Goal: Complete application form: Complete application form

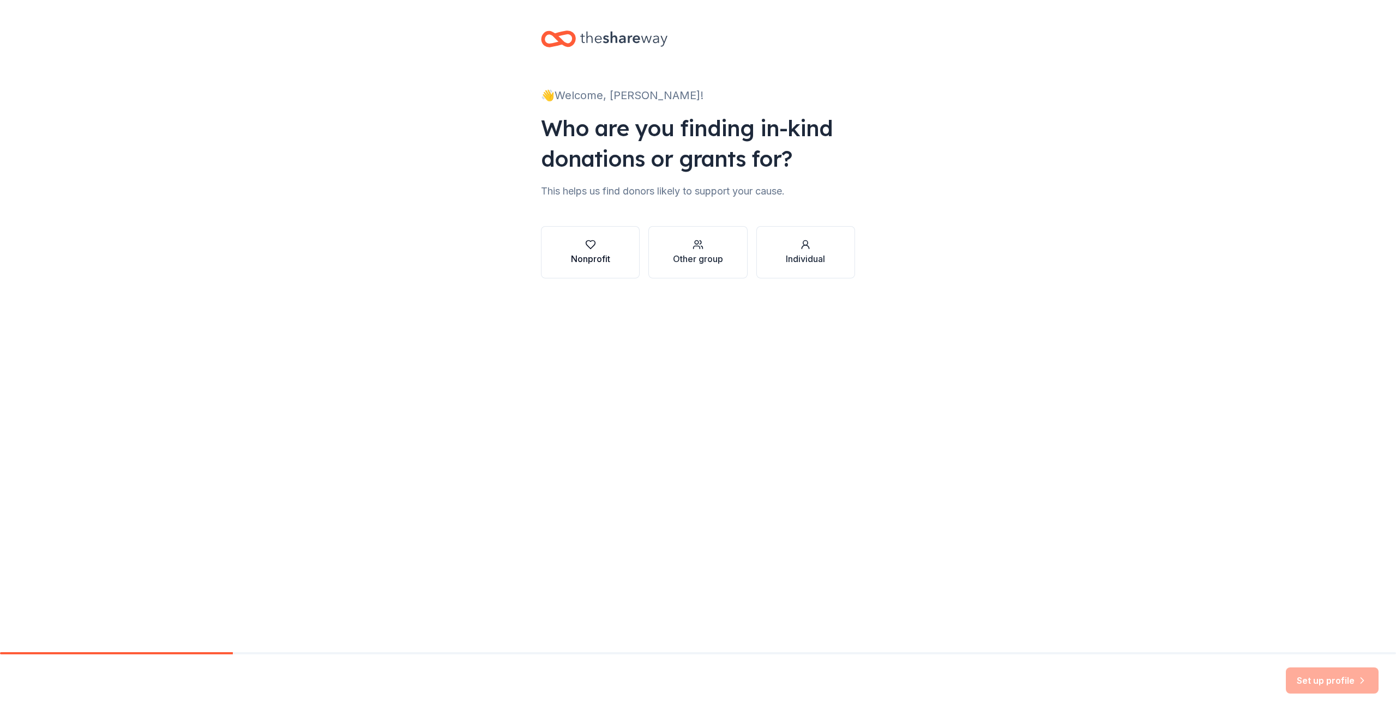
click at [595, 254] on div "Nonprofit" at bounding box center [590, 258] width 39 height 13
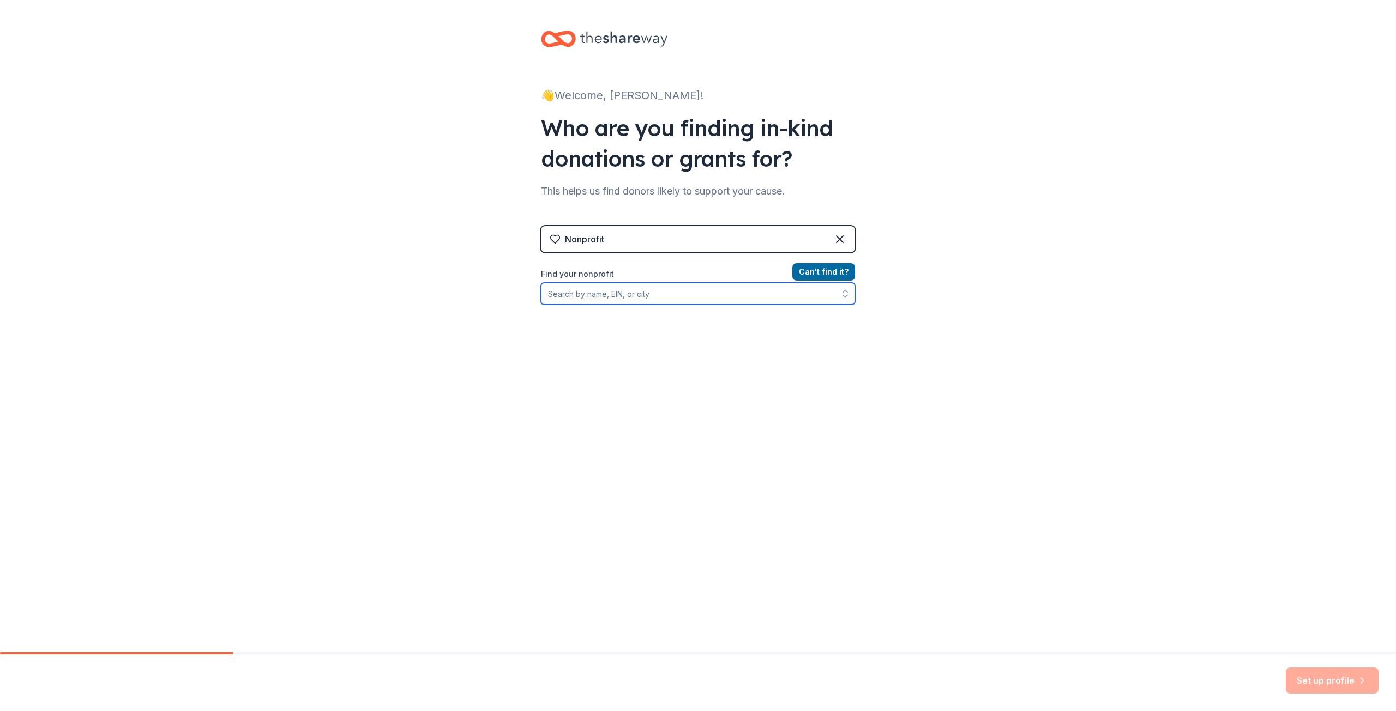
click at [696, 295] on input "Find your nonprofit" at bounding box center [698, 294] width 314 height 22
type input "STACHE"
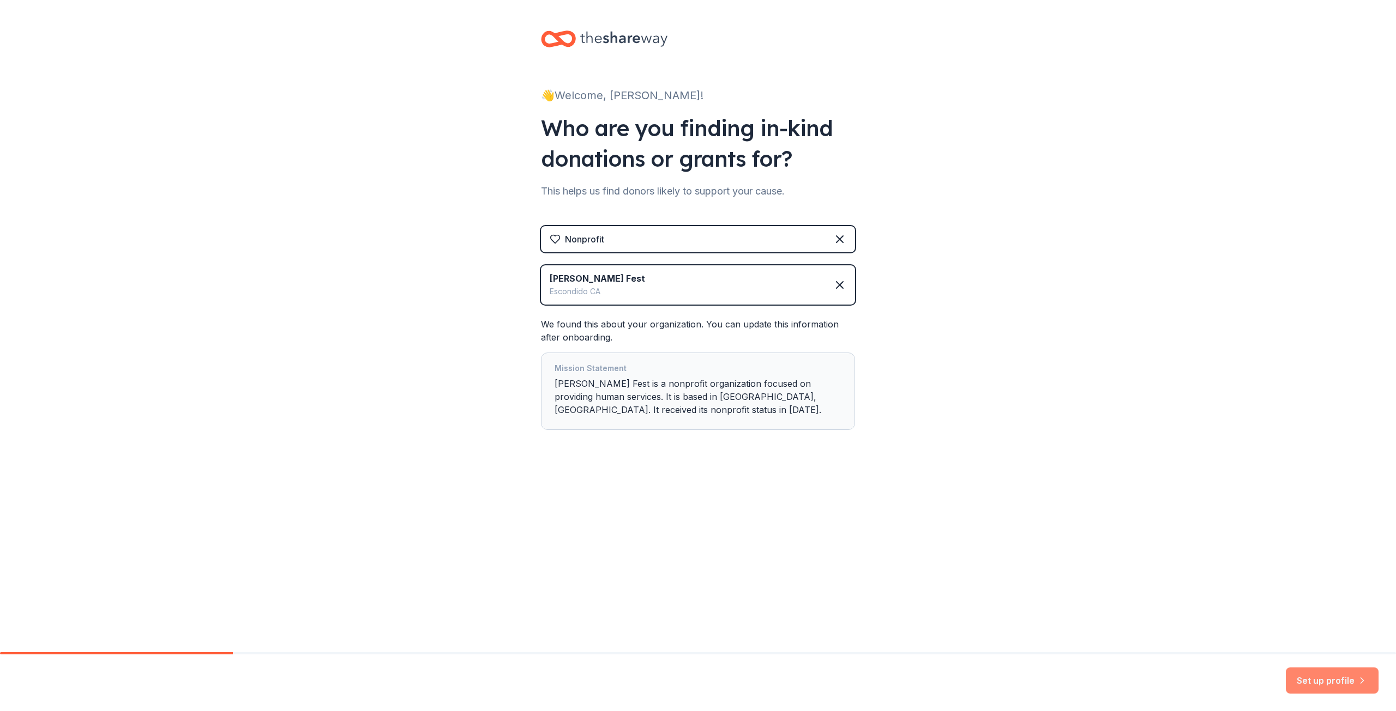
click at [696, 681] on button "Set up profile" at bounding box center [1332, 681] width 93 height 26
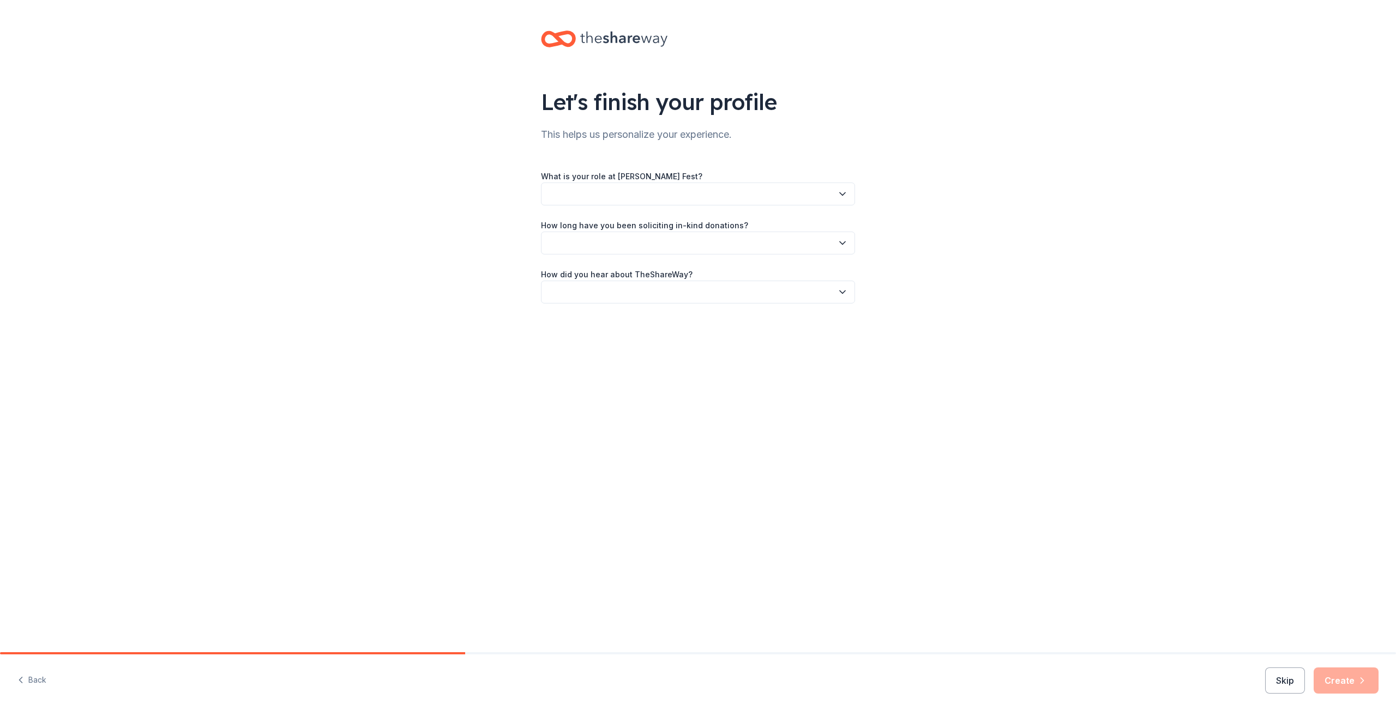
click at [696, 186] on button "button" at bounding box center [698, 194] width 314 height 23
click at [631, 285] on div "Event Coordinator/Planner" at bounding box center [599, 288] width 95 height 13
click at [643, 244] on button "button" at bounding box center [698, 243] width 314 height 23
click at [616, 333] on div "More than 5 years" at bounding box center [584, 337] width 65 height 13
click at [641, 294] on button "button" at bounding box center [698, 292] width 314 height 23
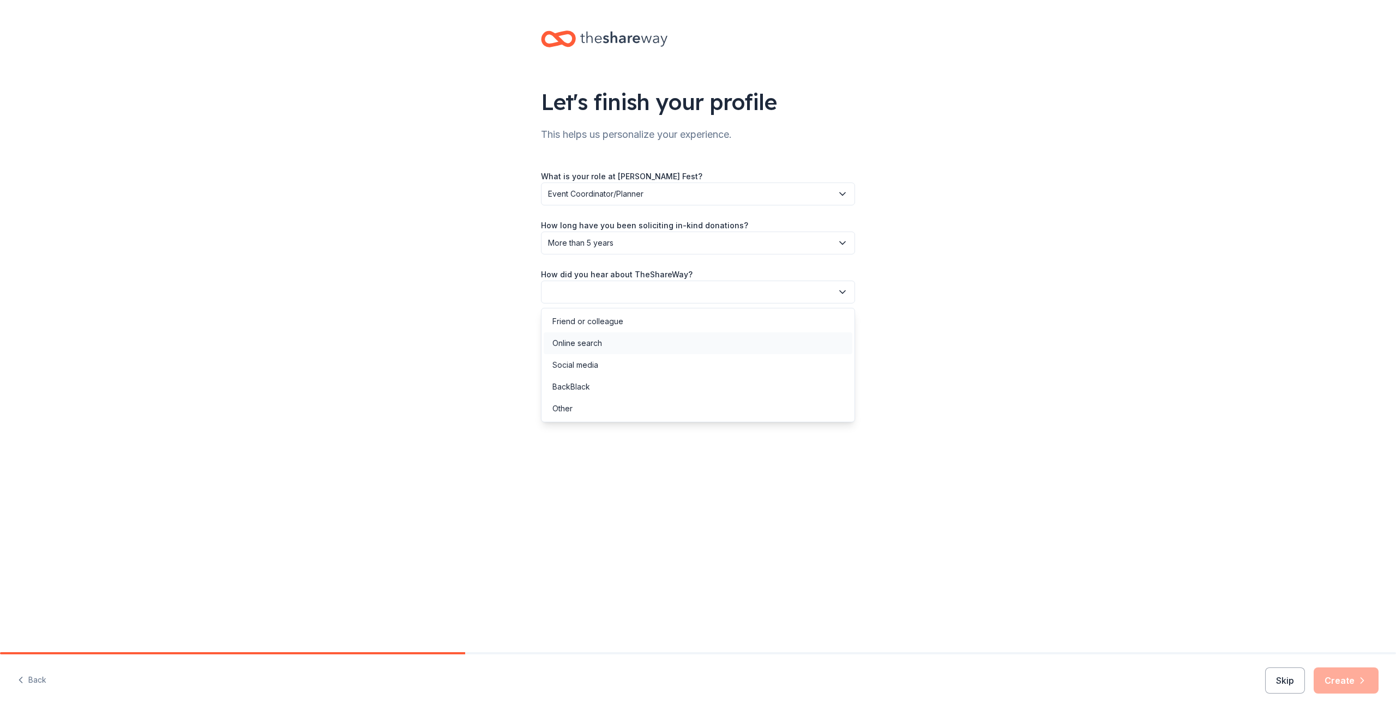
click at [602, 342] on div "Online search" at bounding box center [698, 344] width 309 height 22
click at [696, 677] on button "Create" at bounding box center [1345, 681] width 65 height 26
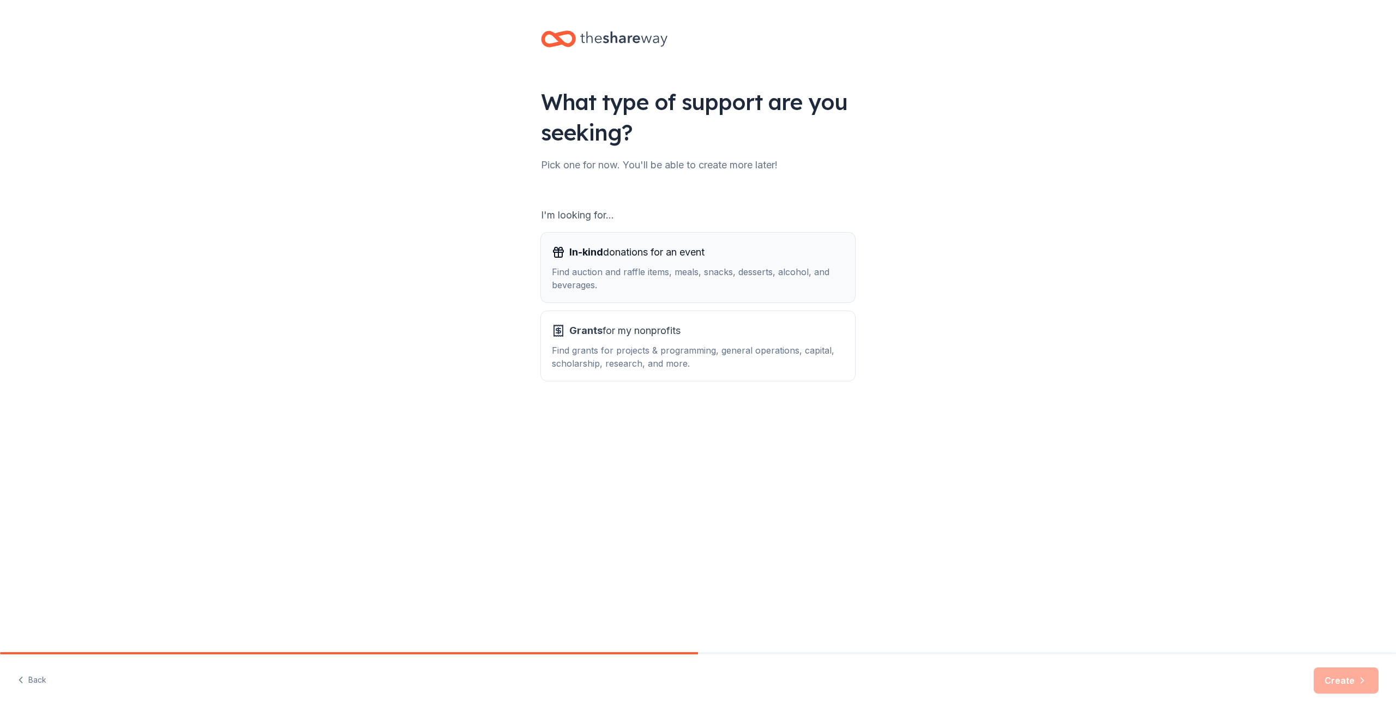
click at [607, 255] on span "In-kind donations for an event" at bounding box center [636, 252] width 135 height 17
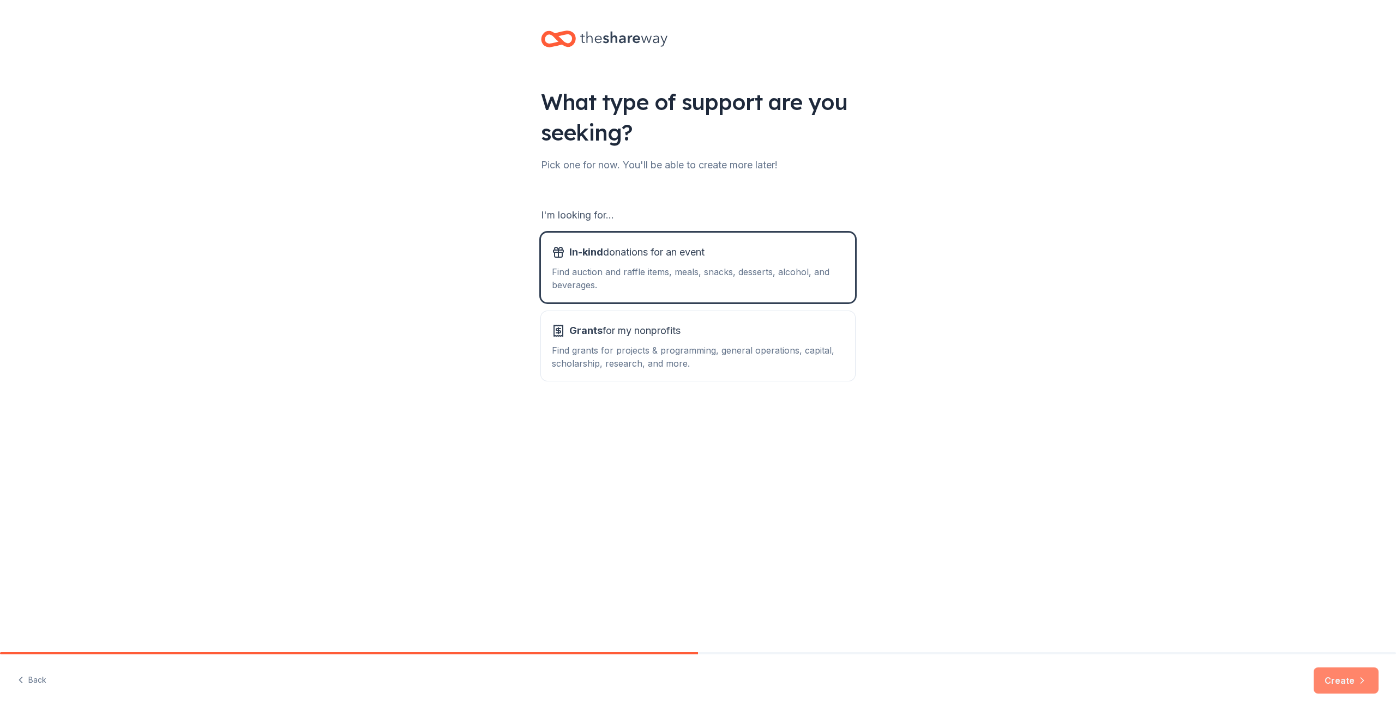
click at [696, 679] on button "Create" at bounding box center [1345, 681] width 65 height 26
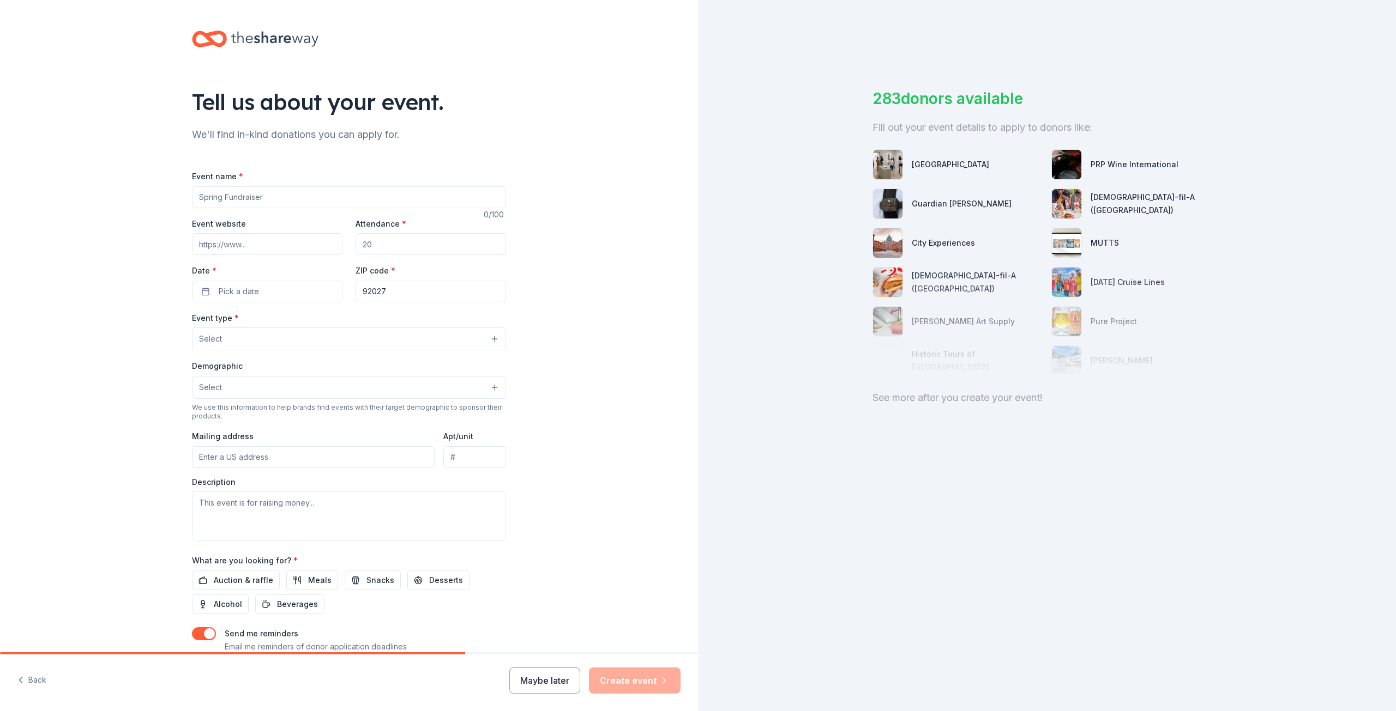
click at [283, 197] on input "Event name *" at bounding box center [349, 197] width 314 height 22
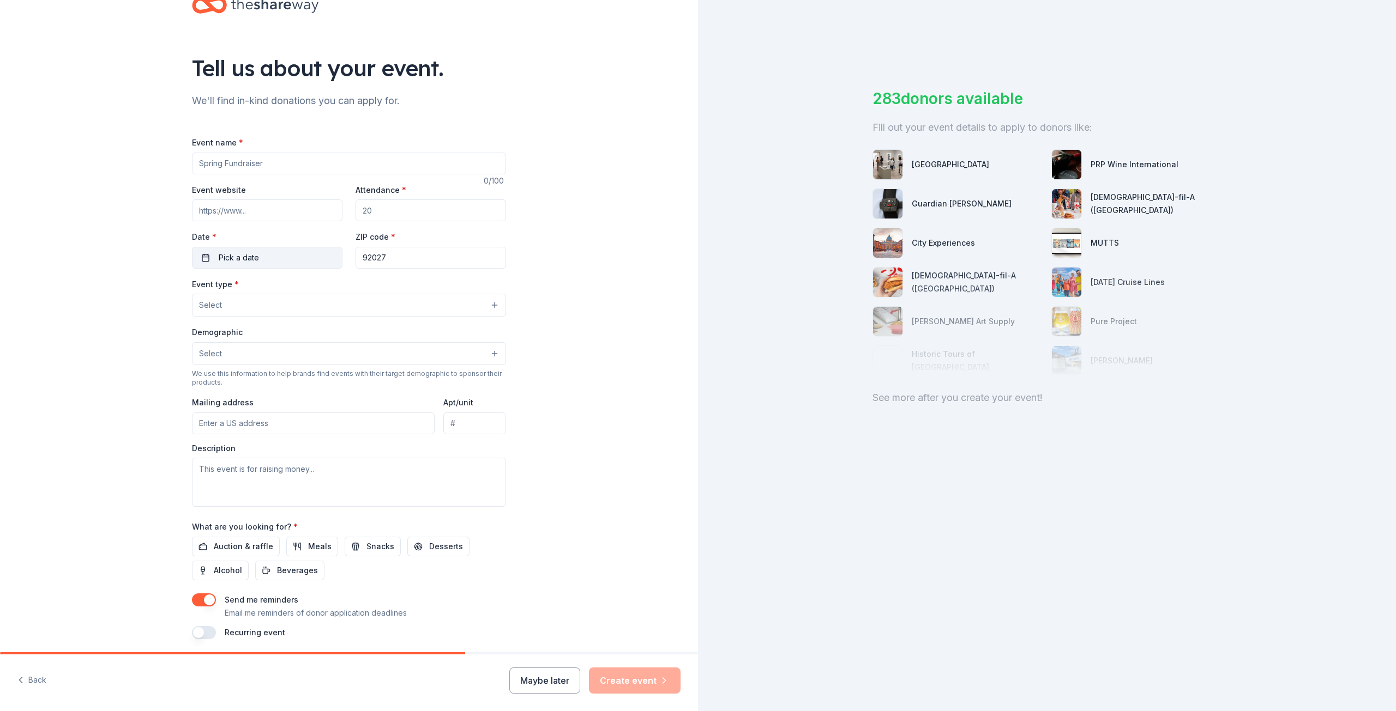
scroll to position [73, 0]
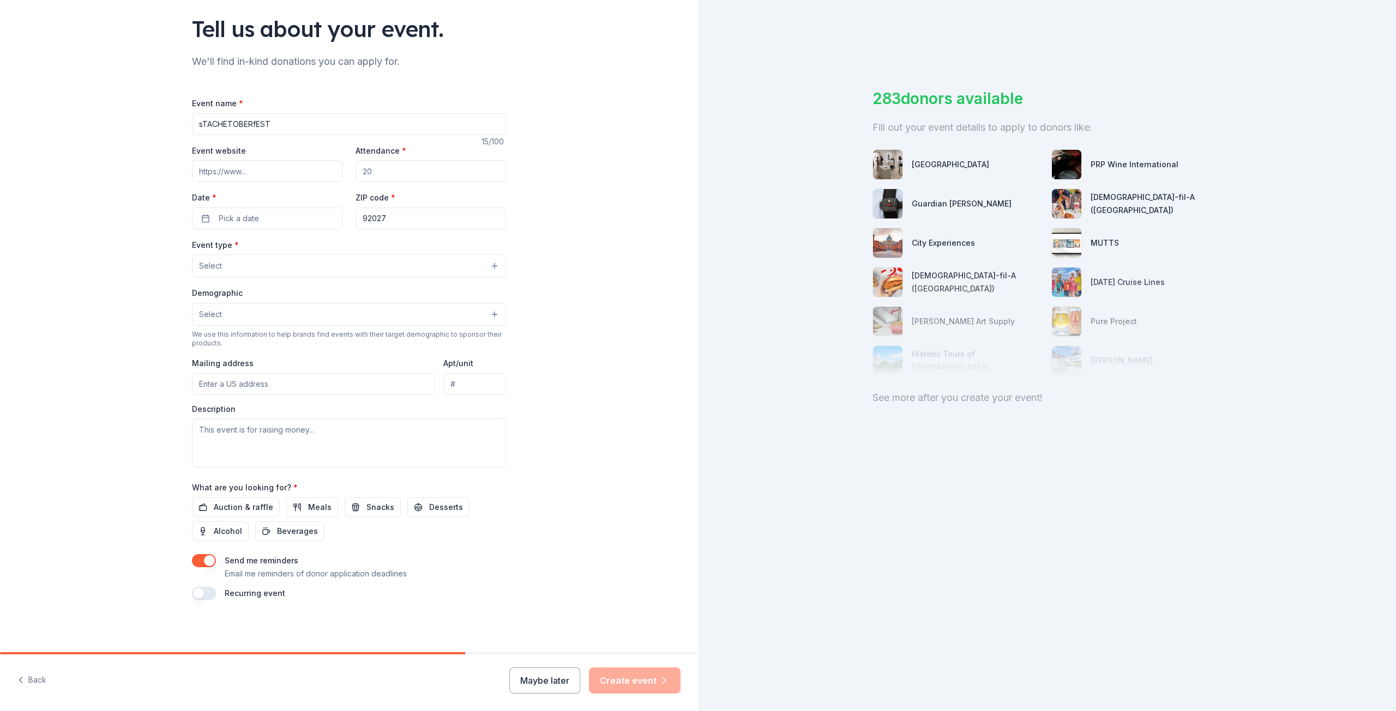
drag, startPoint x: 281, startPoint y: 125, endPoint x: 129, endPoint y: 108, distance: 152.6
click at [129, 108] on div "Tell us about your event. We'll find in-kind donations you can apply for. Event…" at bounding box center [349, 290] width 698 height 726
type input "StachetoberFest"
click at [220, 176] on input "Event website" at bounding box center [267, 171] width 150 height 22
drag, startPoint x: 276, startPoint y: 173, endPoint x: 152, endPoint y: 169, distance: 124.9
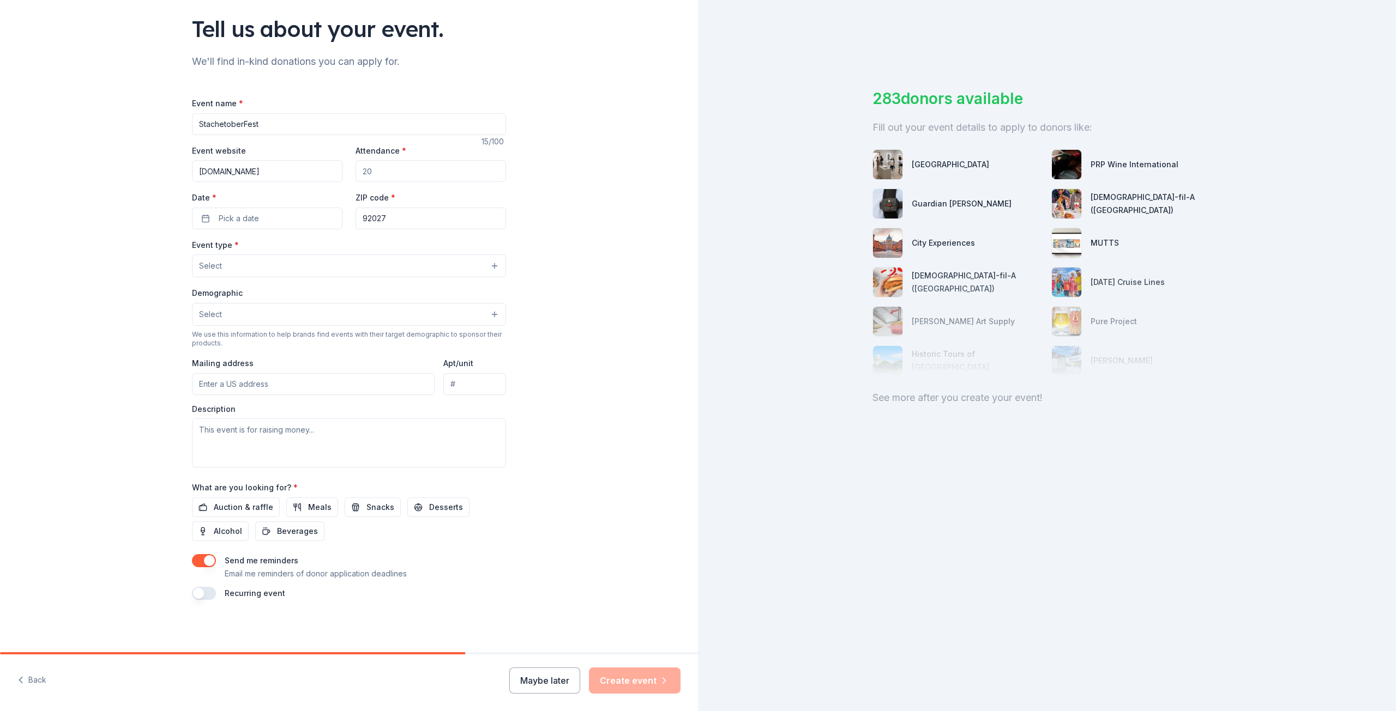
click at [152, 169] on div "Tell us about your event. We'll find in-kind donations you can apply for. Event…" at bounding box center [349, 290] width 698 height 726
paste input "[URL][DOMAIN_NAME]"
type input "[URL][DOMAIN_NAME]"
click at [406, 170] on input "Attendance *" at bounding box center [430, 171] width 150 height 22
drag, startPoint x: 398, startPoint y: 177, endPoint x: 379, endPoint y: 175, distance: 18.6
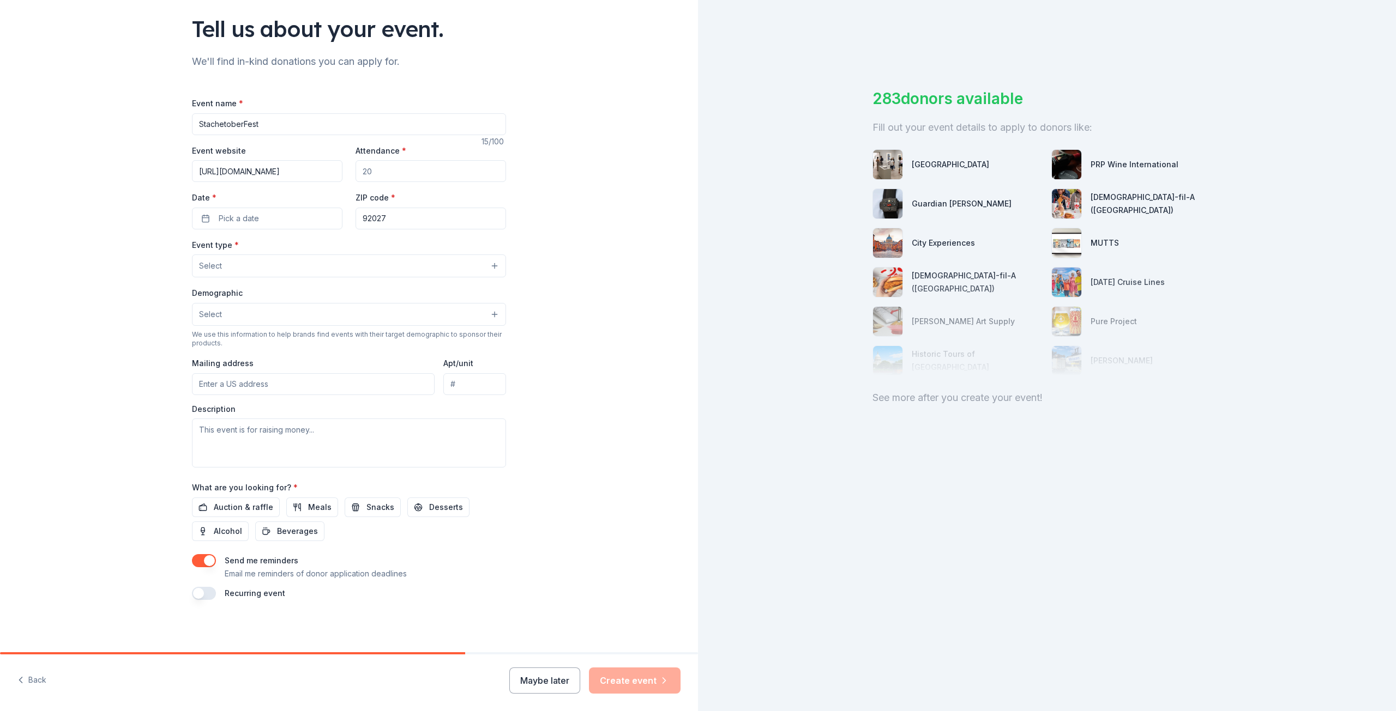
click at [379, 175] on input "Attendance *" at bounding box center [430, 171] width 150 height 22
type input "600"
click at [264, 222] on button "Pick a date" at bounding box center [267, 219] width 150 height 22
click at [324, 248] on button "Go to next month" at bounding box center [322, 247] width 15 height 15
click at [243, 314] on button "7" at bounding box center [244, 313] width 20 height 20
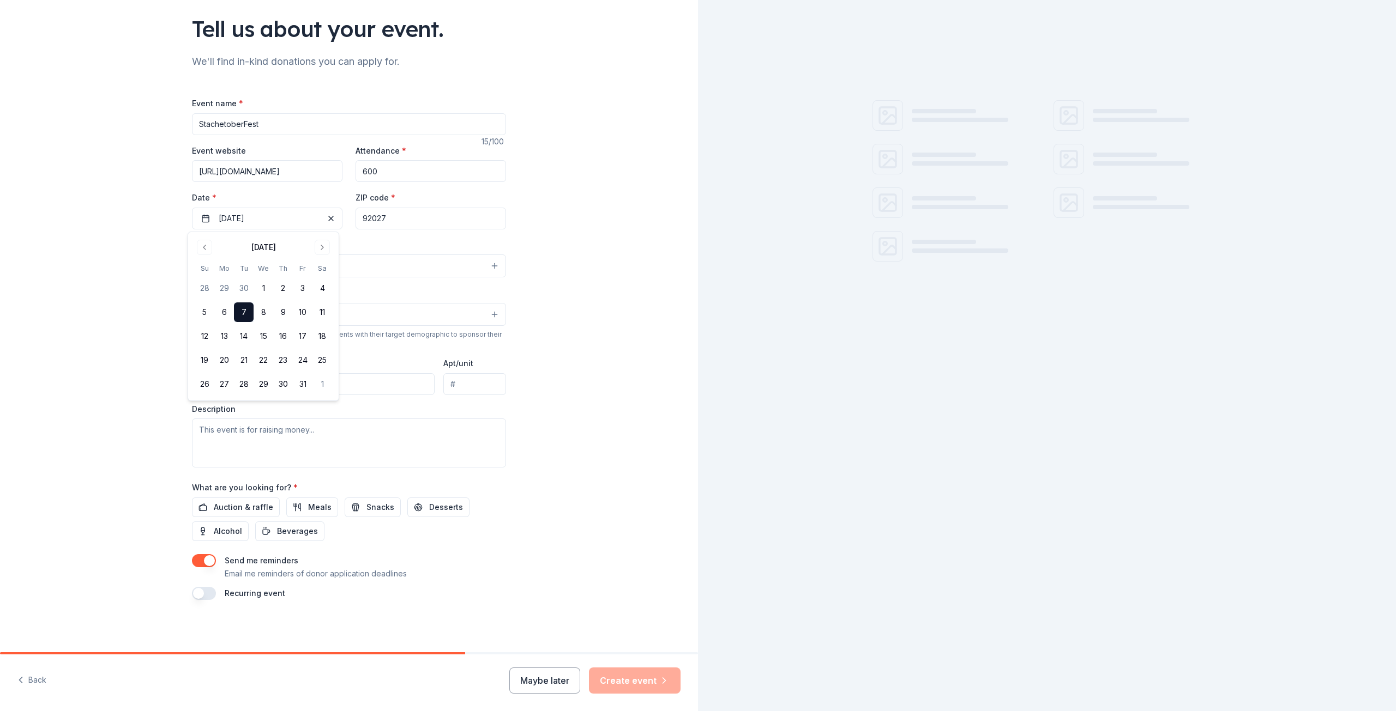
click at [545, 234] on div "Tell us about your event. We'll find in-kind donations you can apply for. Event…" at bounding box center [349, 290] width 698 height 726
click at [281, 271] on button "Select" at bounding box center [349, 266] width 314 height 23
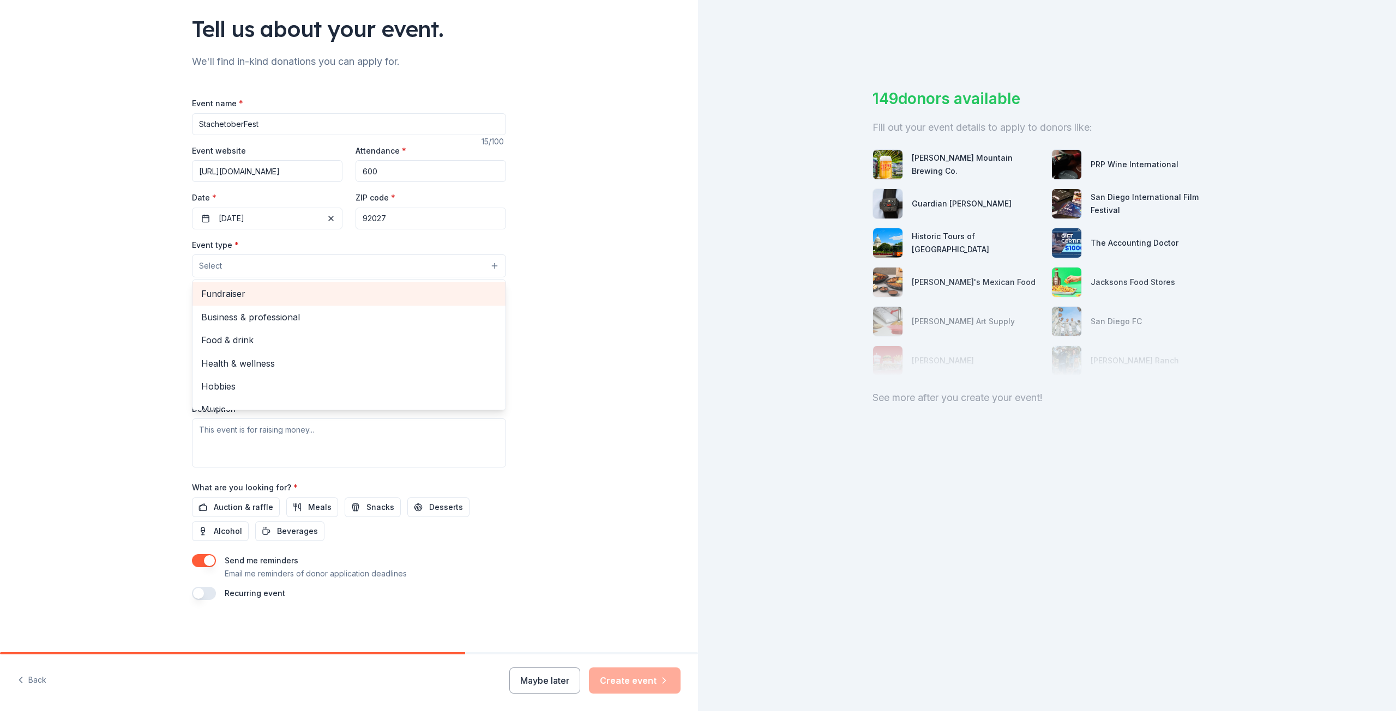
click at [252, 297] on span "Fundraiser" at bounding box center [348, 294] width 295 height 14
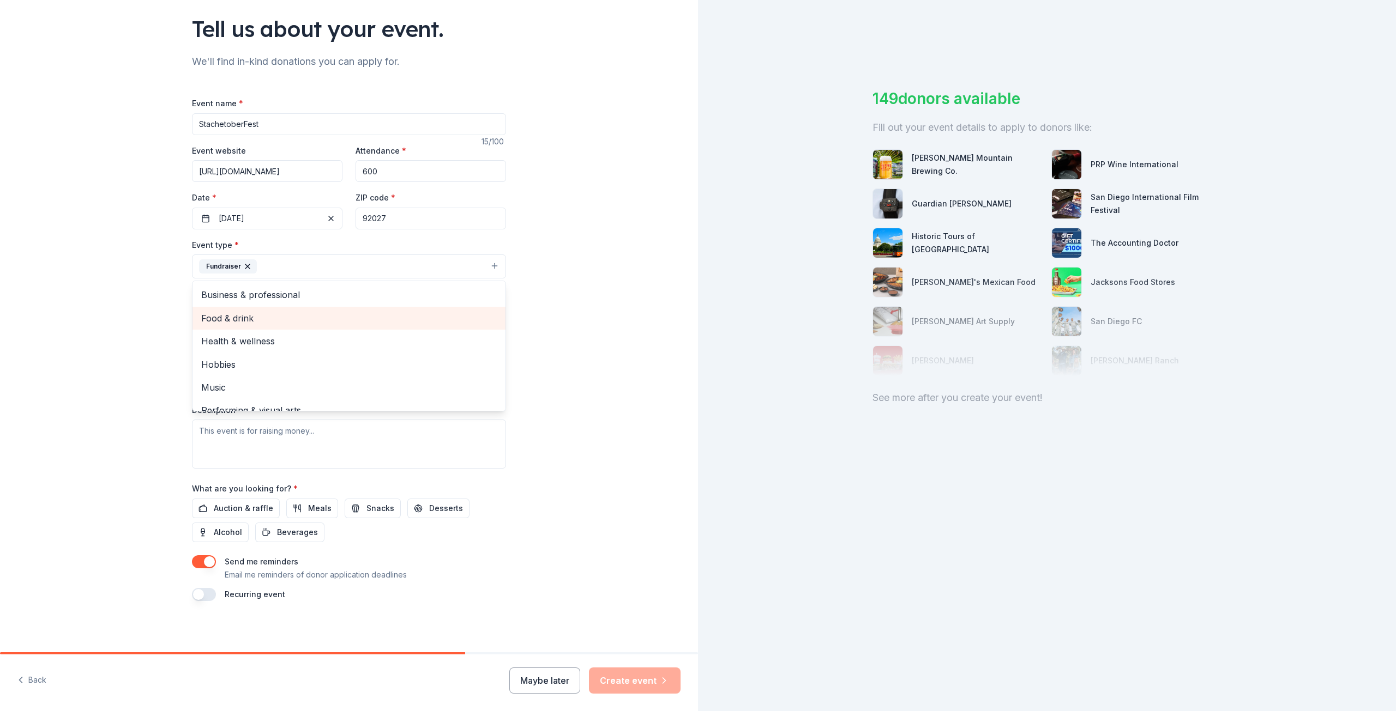
click at [250, 317] on span "Food & drink" at bounding box center [348, 318] width 295 height 14
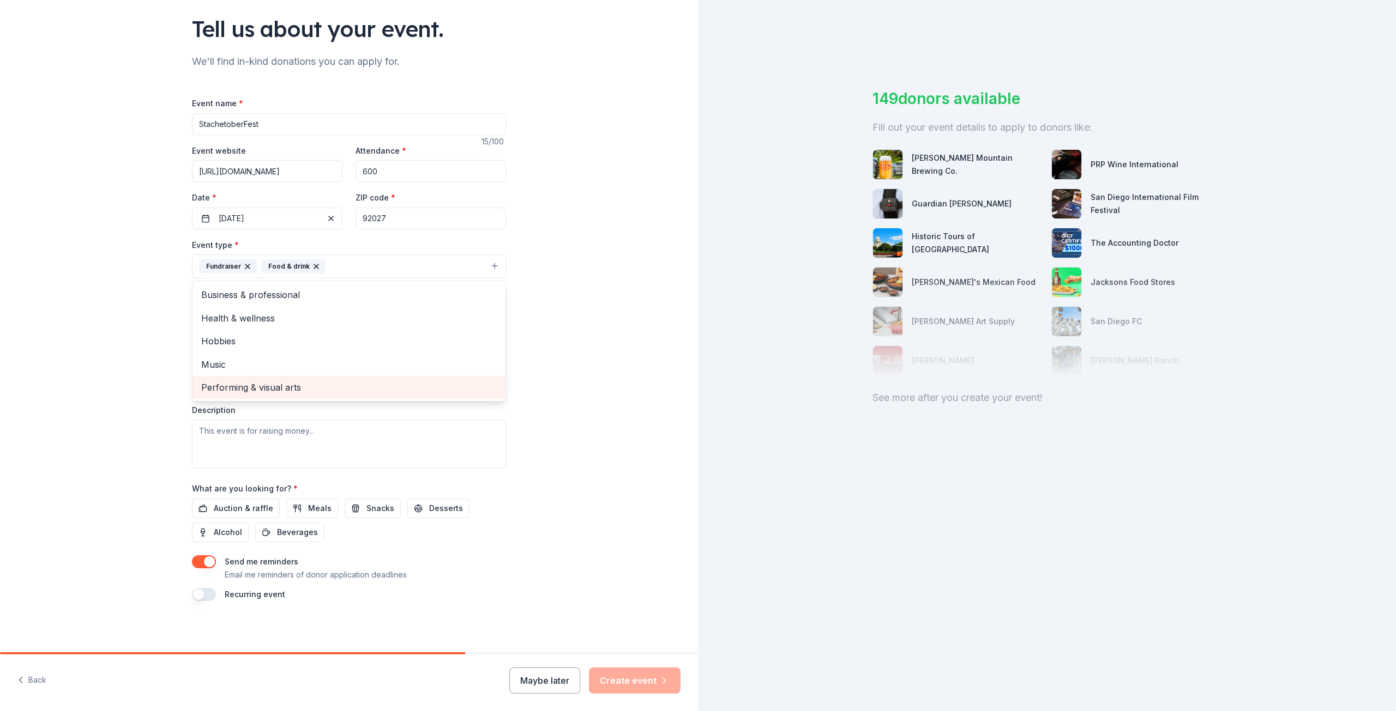
scroll to position [74, 0]
click at [323, 320] on span "Health & wellness" at bounding box center [348, 317] width 295 height 14
click at [590, 310] on div "Tell us about your event. We'll find in-kind donations you can apply for. Event…" at bounding box center [349, 289] width 698 height 727
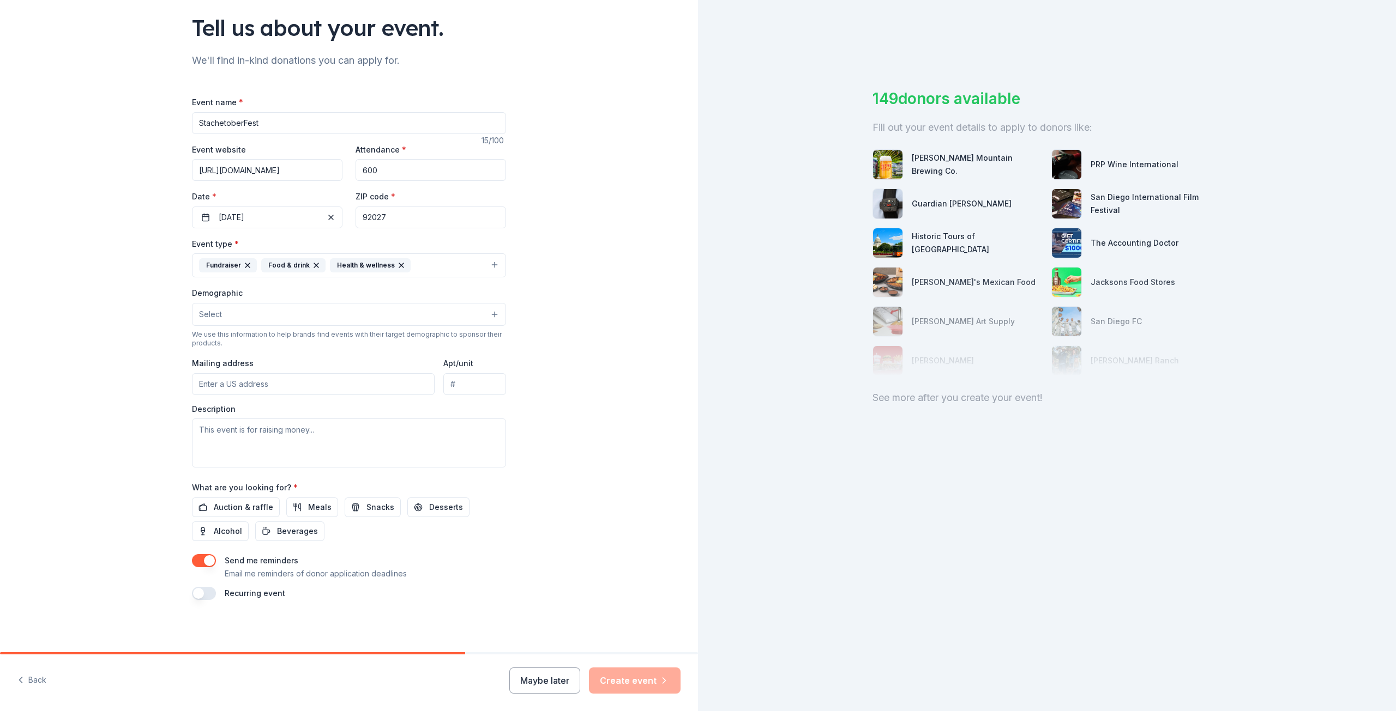
click at [242, 312] on button "Select" at bounding box center [349, 314] width 314 height 23
click at [252, 344] on span "All genders" at bounding box center [348, 342] width 295 height 14
click at [248, 346] on span "Mostly men" at bounding box center [348, 343] width 295 height 14
click at [610, 376] on div "Tell us about your event. We'll find in-kind donations you can apply for. Event…" at bounding box center [349, 290] width 698 height 728
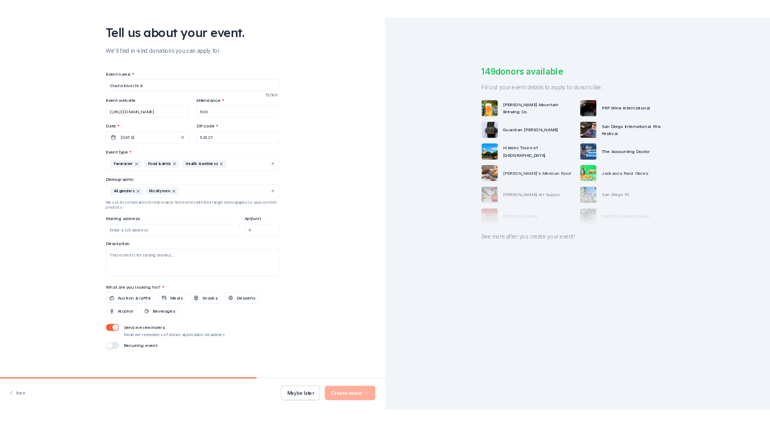
scroll to position [75, 0]
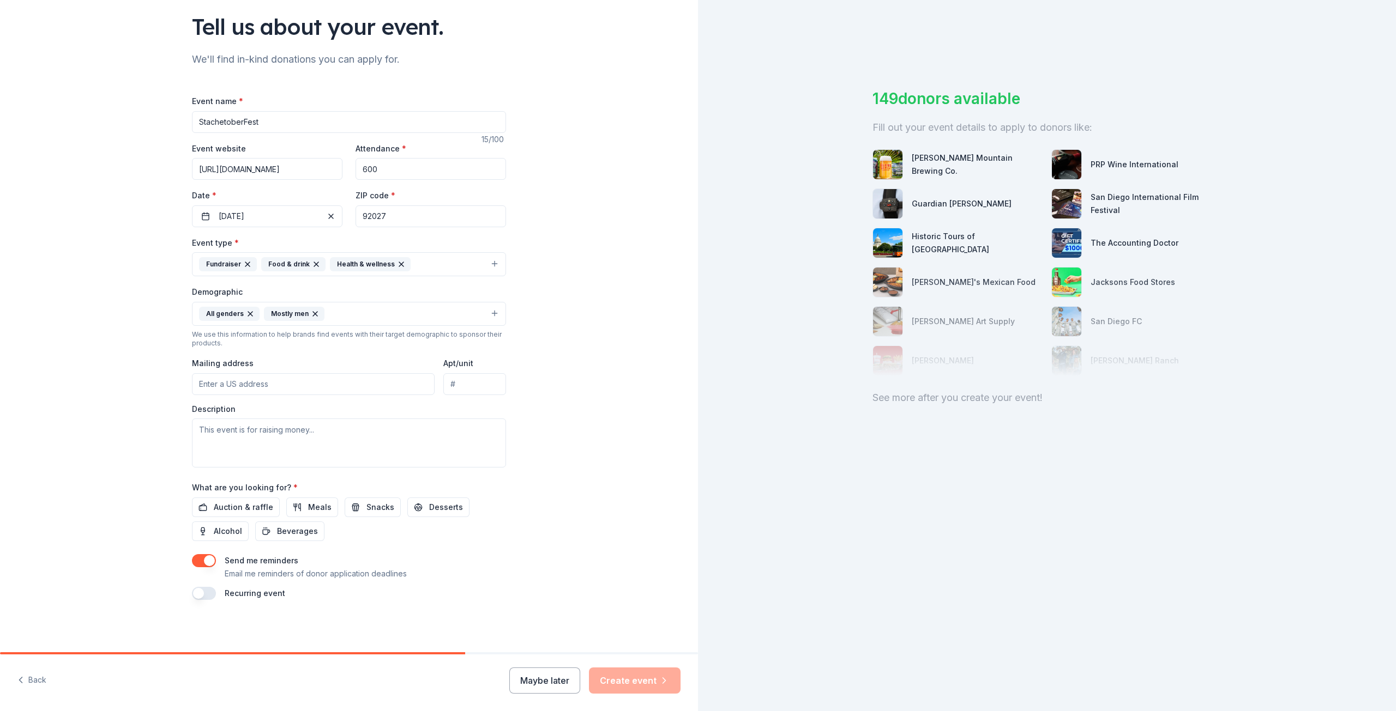
click at [252, 388] on input "Mailing address" at bounding box center [313, 384] width 243 height 22
click at [279, 389] on input "Mailing address" at bounding box center [313, 384] width 243 height 22
click at [231, 392] on input "Mailing address" at bounding box center [313, 384] width 243 height 22
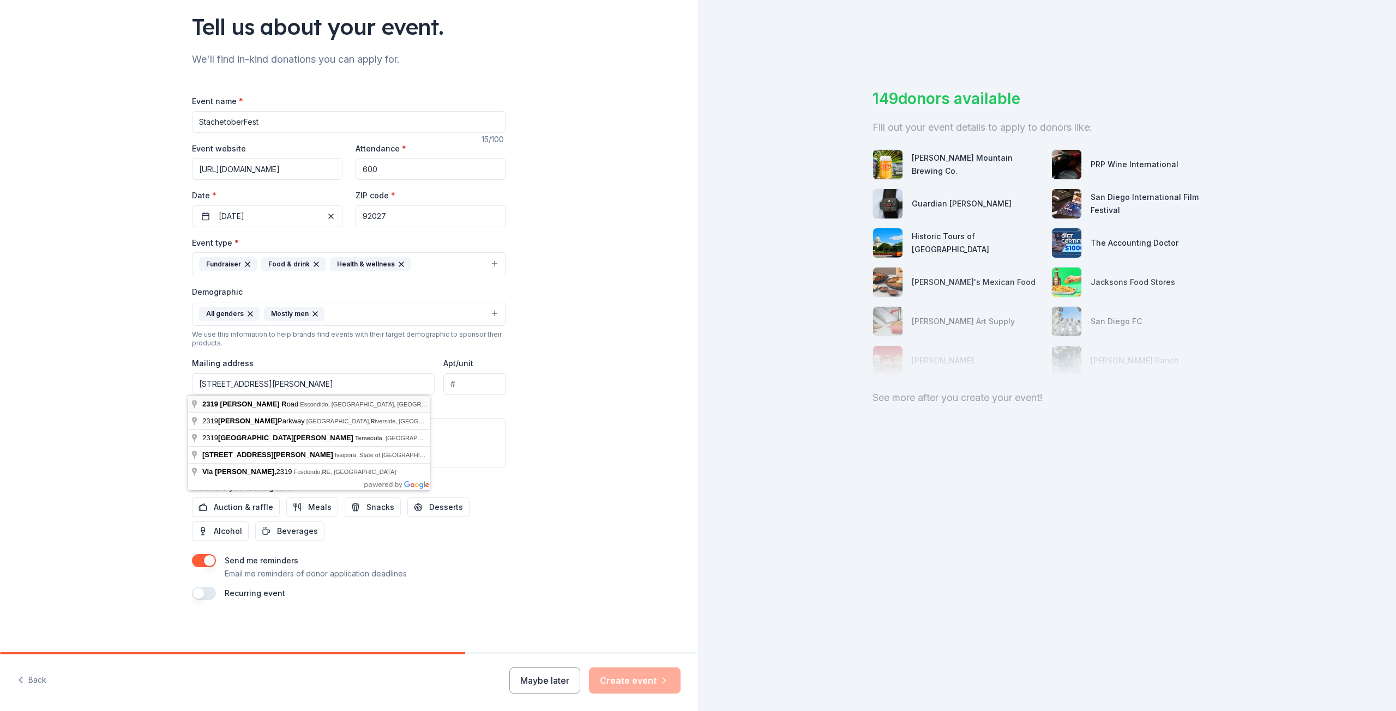
type input "[STREET_ADDRESS][PERSON_NAME]"
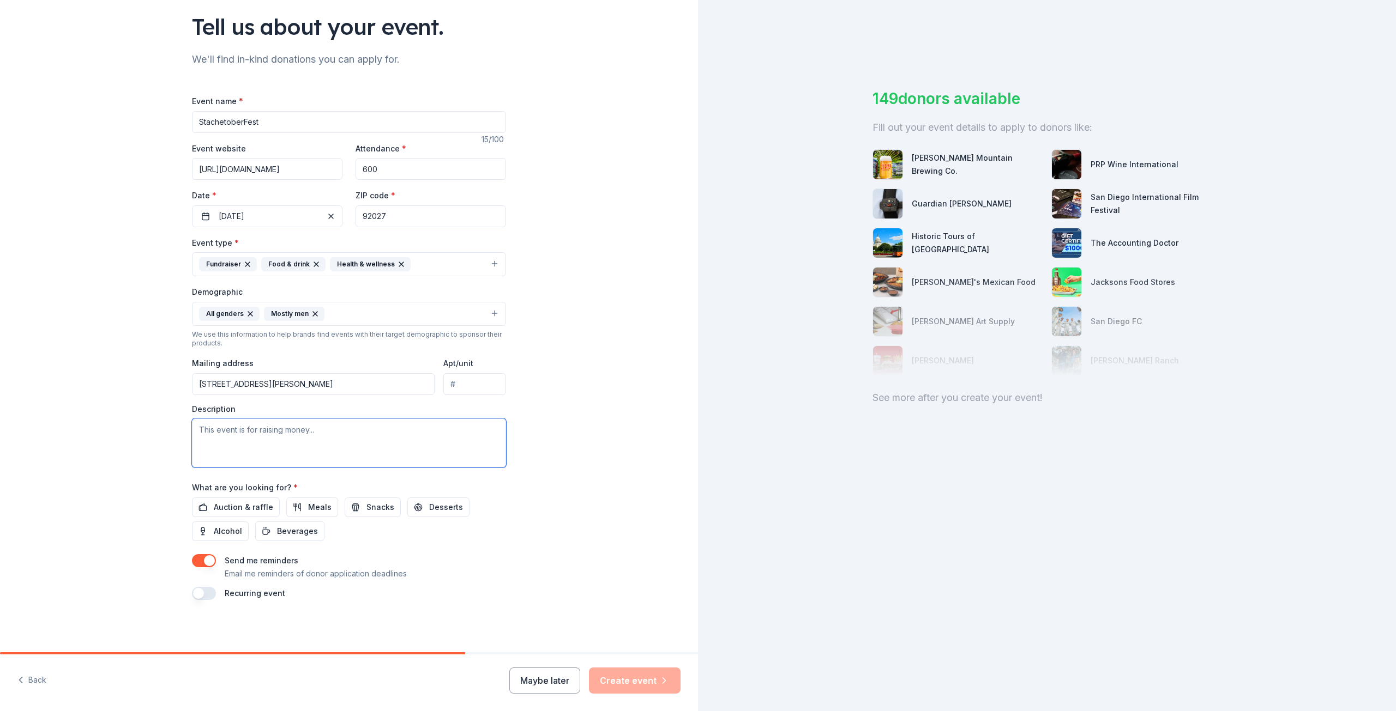
click at [287, 440] on textarea at bounding box center [349, 443] width 314 height 49
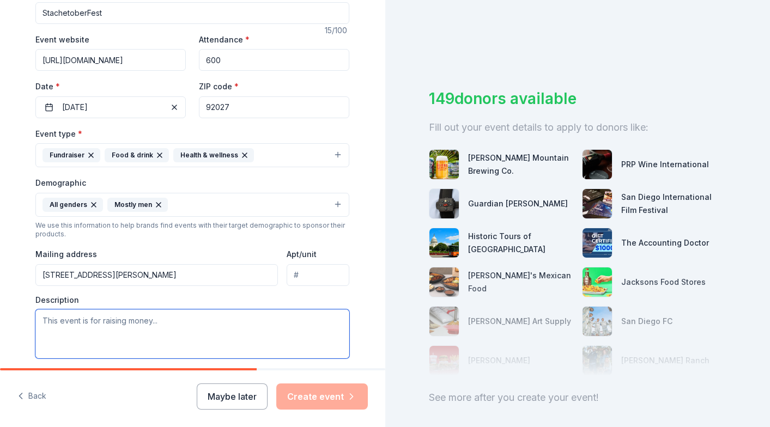
scroll to position [239, 0]
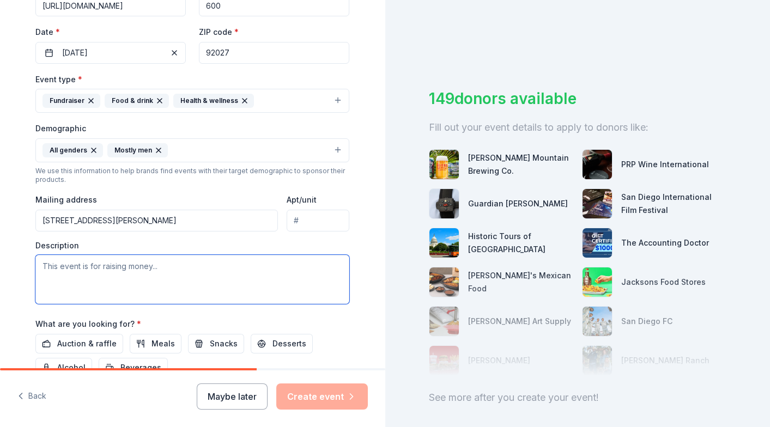
paste textarea "StachetoberFest is a 501(c)(3) nonprofit annual fundraiser led by Escondido fir…"
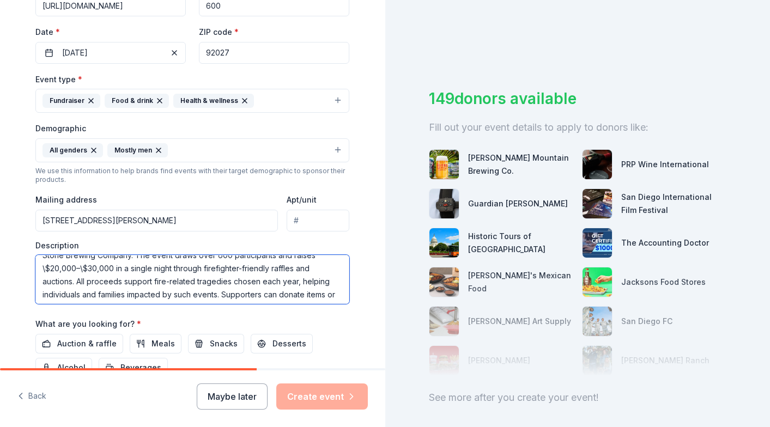
scroll to position [0, 0]
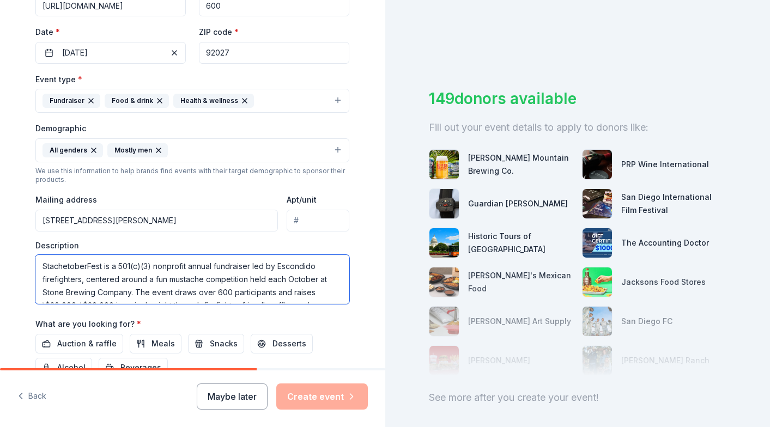
click at [40, 278] on textarea "StachetoberFest is a 501(c)(3) nonprofit annual fundraiser led by Escondido fir…" at bounding box center [192, 279] width 314 height 49
click at [117, 275] on textarea "StachetoberFest is a 501(c)(3) nonprofit annual fundraiser led by Escondido Fir…" at bounding box center [192, 279] width 314 height 49
click at [99, 279] on textarea "StachetoberFest is a 501(c)(3) nonprofit annual fundraiser led by Escondido Fir…" at bounding box center [192, 279] width 314 height 49
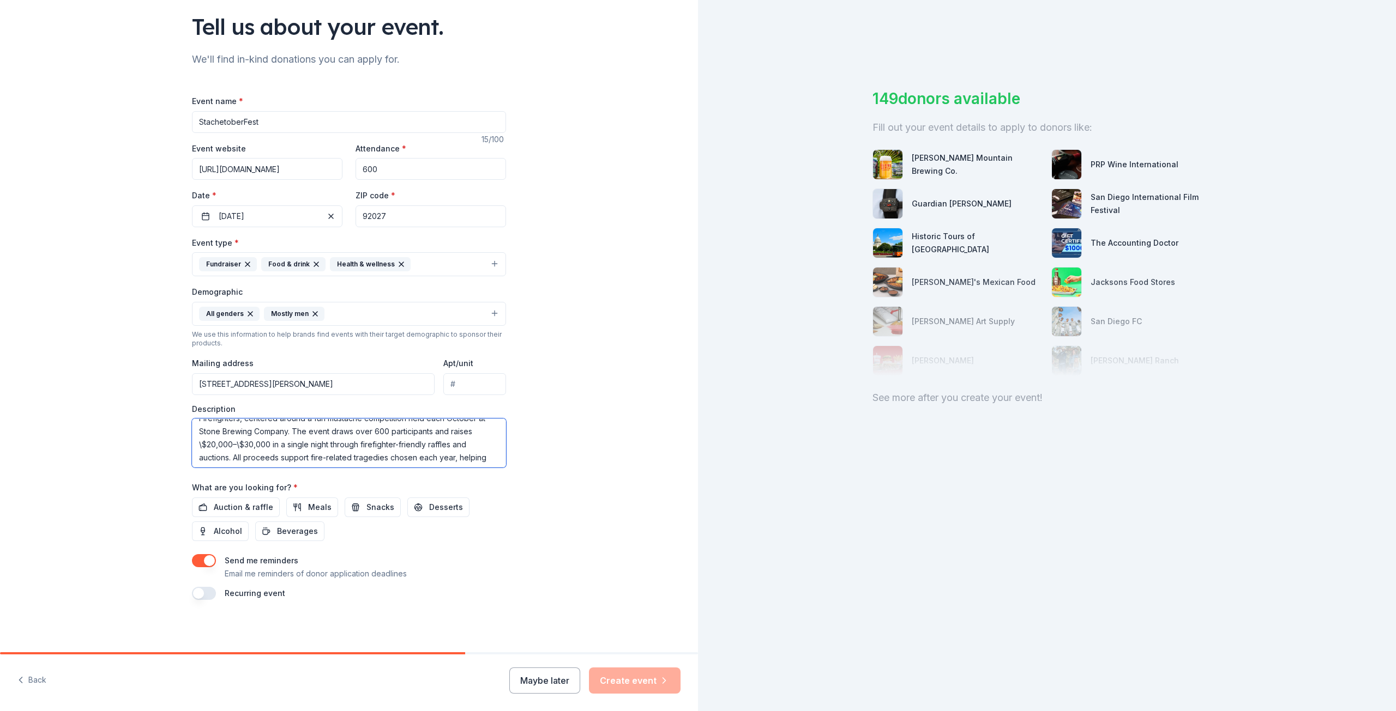
scroll to position [27, 0]
click at [198, 441] on textarea "StachetoberFest is a 501(c)(3) nonprofit annual fundraiser led by Escondido Fir…" at bounding box center [349, 443] width 314 height 49
click at [233, 439] on textarea "StachetoberFest is a 501(c)(3) nonprofit annual fundraiser led by Escondido Fir…" at bounding box center [349, 443] width 314 height 49
drag, startPoint x: 256, startPoint y: 452, endPoint x: 240, endPoint y: 450, distance: 15.4
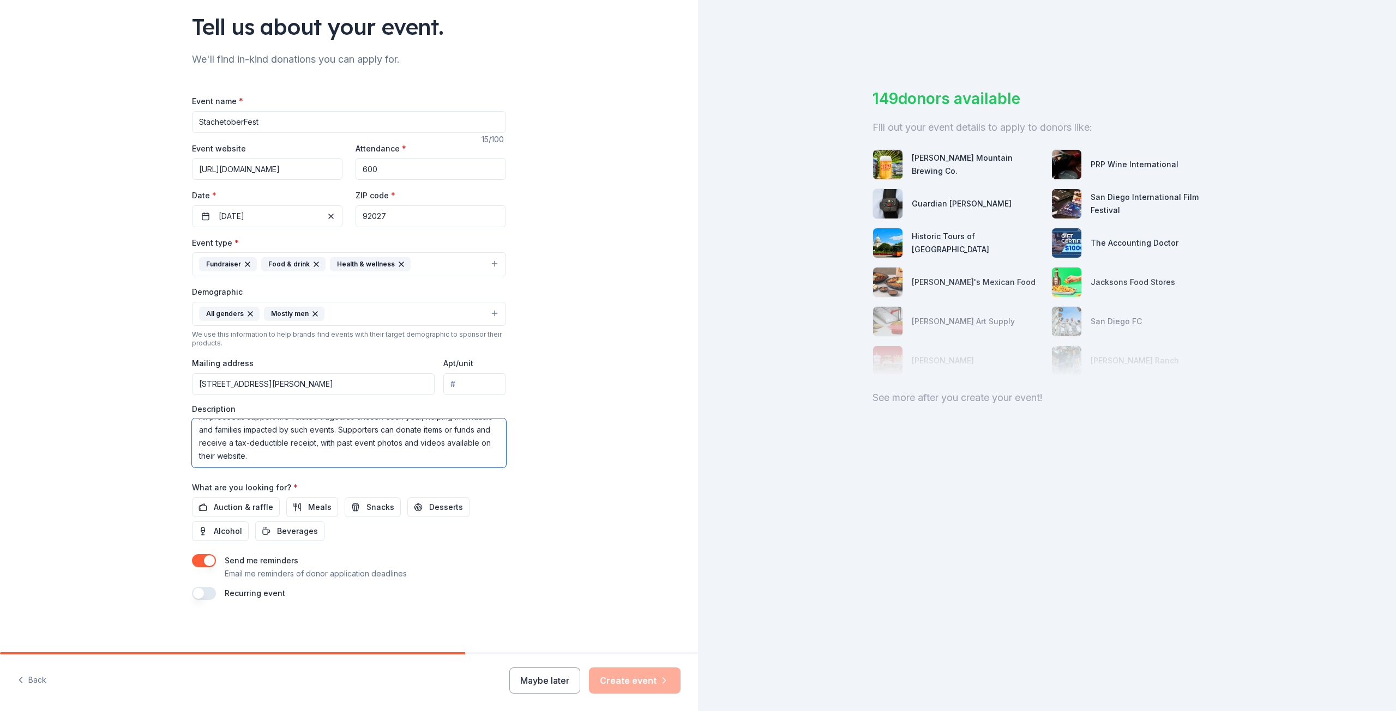
click at [240, 450] on textarea "StachetoberFest is a 501(c)(3) nonprofit annual fundraiser led by Escondido Fir…" at bounding box center [349, 443] width 314 height 49
drag, startPoint x: 312, startPoint y: 453, endPoint x: 173, endPoint y: 413, distance: 144.8
click at [174, 413] on div "Tell us about your event. We'll find in-kind donations you can apply for. Event…" at bounding box center [348, 289] width 349 height 728
type textarea "StachetoberFest is a 501(c)(3) nonprofit annual fundraiser led by Escondido Fir…"
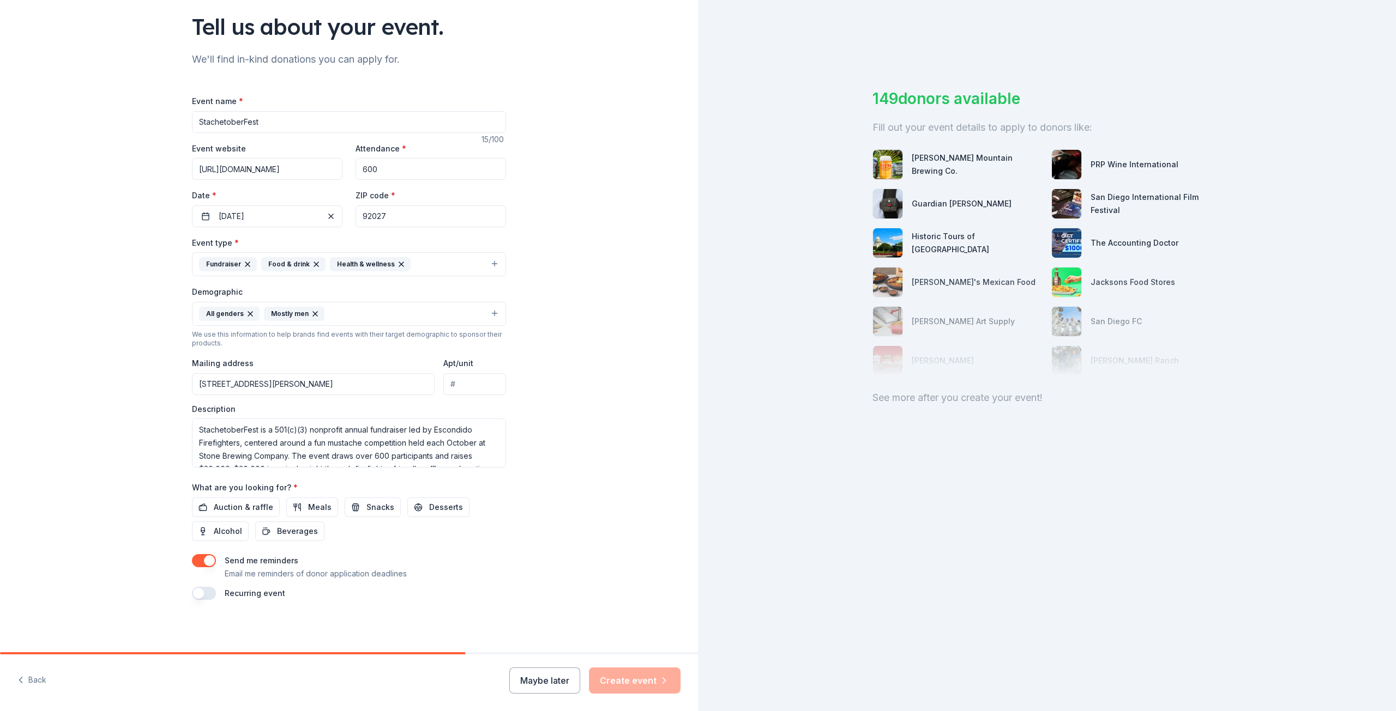
click at [558, 125] on div "Tell us about your event. We'll find in-kind donations you can apply for. Event…" at bounding box center [349, 289] width 698 height 728
click at [248, 507] on span "Auction & raffle" at bounding box center [243, 507] width 59 height 13
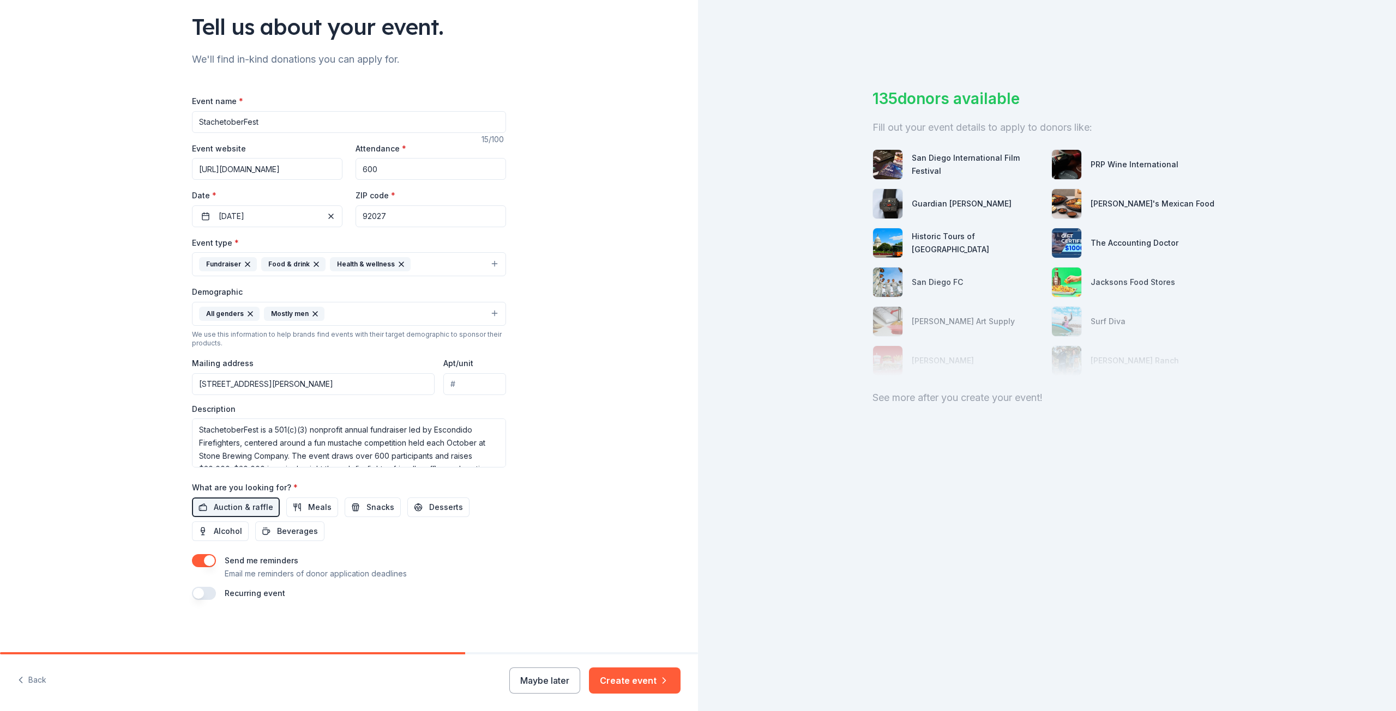
click at [200, 592] on button "button" at bounding box center [204, 593] width 24 height 13
click at [218, 528] on span "Alcohol" at bounding box center [228, 531] width 28 height 13
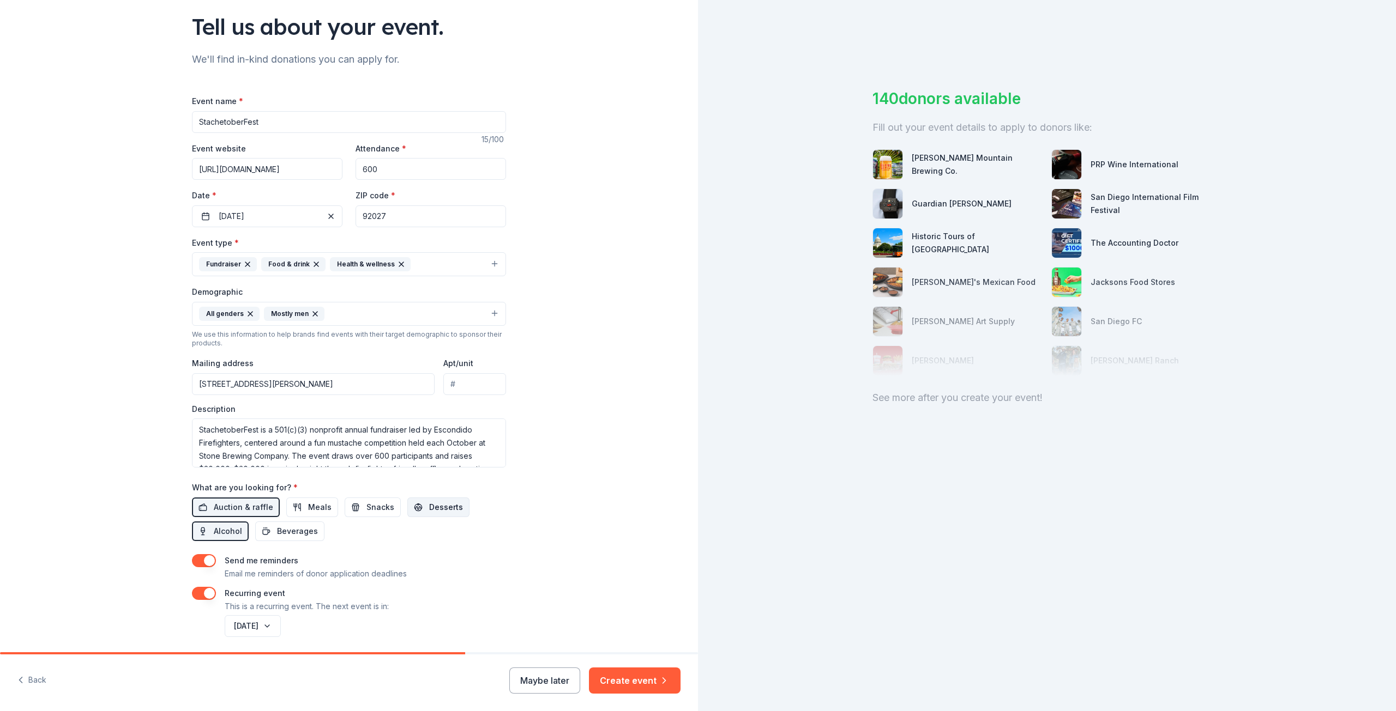
click at [407, 506] on button "Desserts" at bounding box center [438, 508] width 62 height 20
click at [375, 505] on span "Snacks" at bounding box center [380, 507] width 28 height 13
click at [655, 679] on button "Create event" at bounding box center [635, 681] width 92 height 26
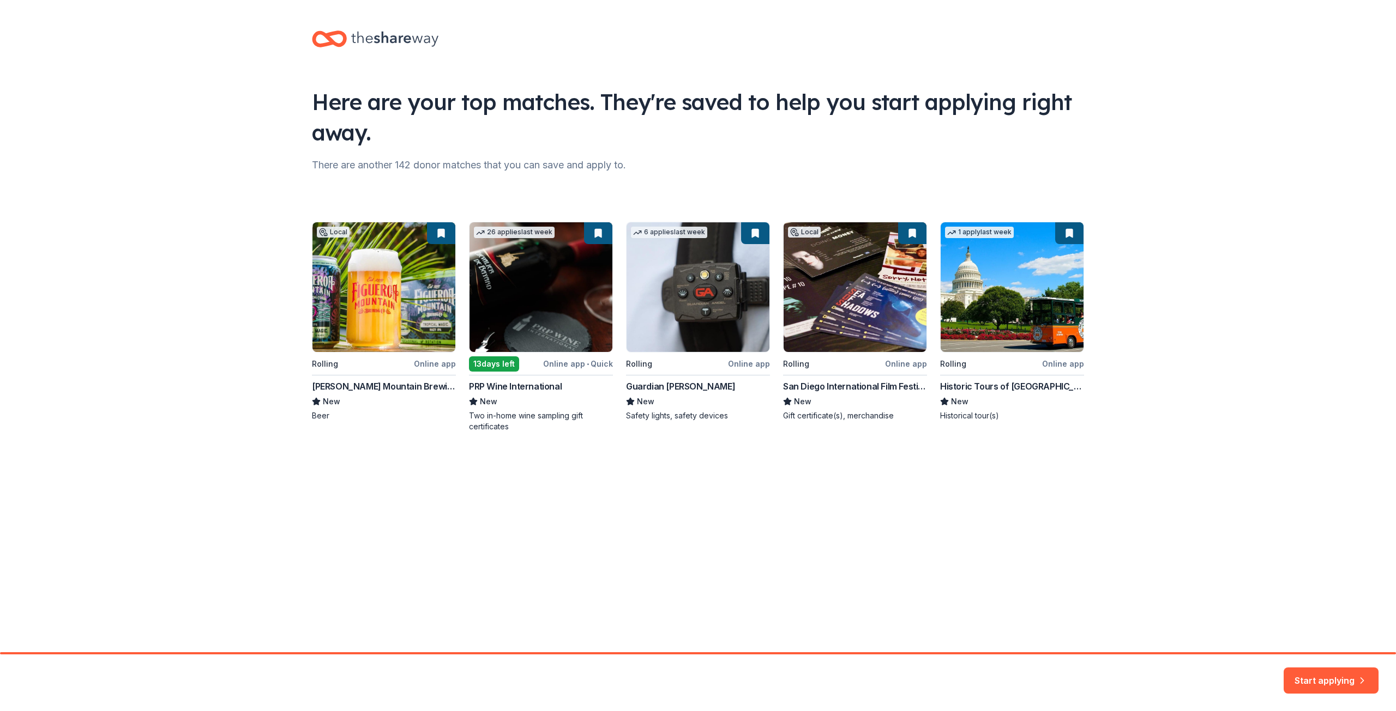
click at [578, 368] on div "Local Rolling Online app [PERSON_NAME] Mountain Brewing Co. New Beer 26 applies…" at bounding box center [698, 327] width 772 height 210
click at [576, 361] on div "Local Rolling Online app [PERSON_NAME] Mountain Brewing Co. New Beer 26 applies…" at bounding box center [698, 327] width 772 height 210
click at [594, 366] on div "Local Rolling Online app [PERSON_NAME] Mountain Brewing Co. New Beer 26 applies…" at bounding box center [698, 327] width 772 height 210
click at [600, 366] on div "Local Rolling Online app [PERSON_NAME] Mountain Brewing Co. New Beer 26 applies…" at bounding box center [698, 327] width 772 height 210
click at [696, 674] on button "Start applying" at bounding box center [1330, 676] width 95 height 26
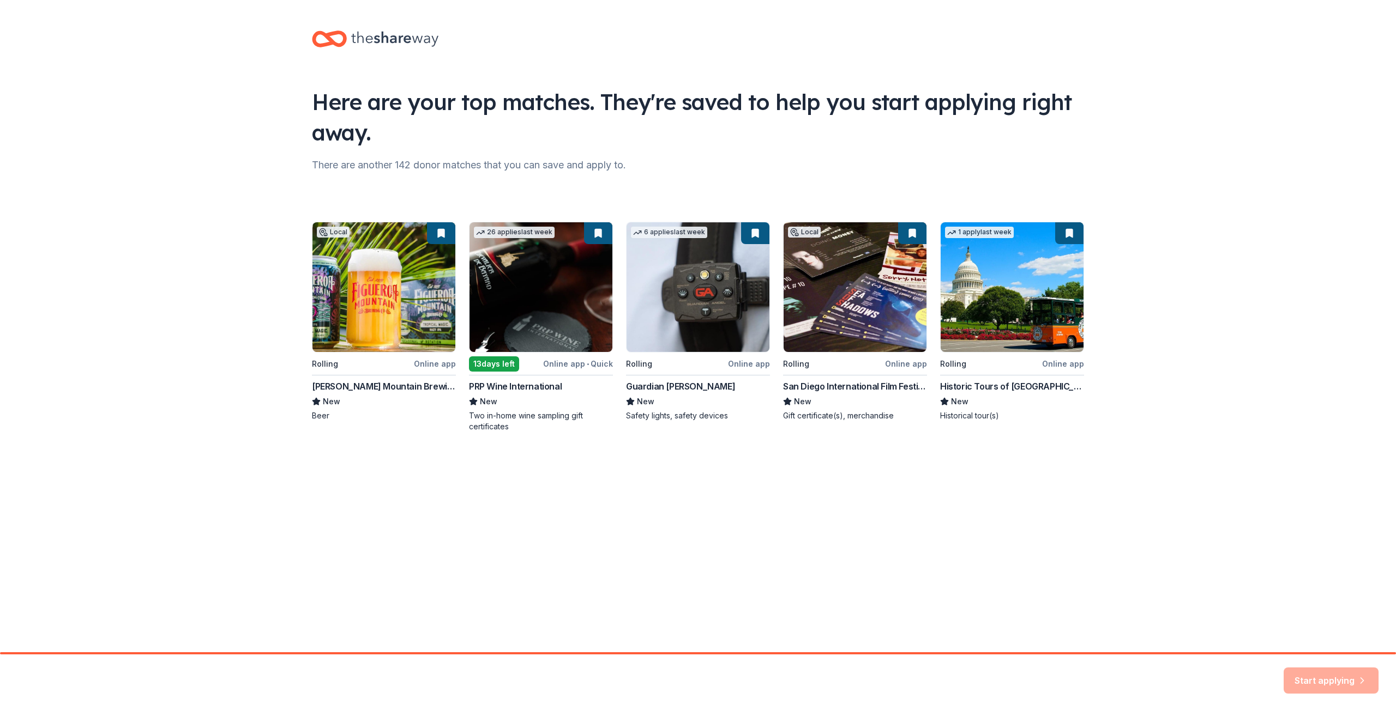
click at [696, 593] on div "Here are your top matches. They're saved to help you start applying right away.…" at bounding box center [698, 326] width 1396 height 653
click at [327, 232] on div "Local Rolling Online app [PERSON_NAME] Mountain Brewing Co. New Beer 26 applies…" at bounding box center [698, 327] width 772 height 210
click at [335, 396] on div "Local Rolling Online app [PERSON_NAME] Mountain Brewing Co. New Beer 26 applies…" at bounding box center [698, 327] width 772 height 210
click at [333, 387] on div "Local Rolling Online app [PERSON_NAME] Mountain Brewing Co. New Beer 26 applies…" at bounding box center [698, 327] width 772 height 210
click at [327, 396] on div "Local Rolling Online app [PERSON_NAME] Mountain Brewing Co. New Beer 26 applies…" at bounding box center [698, 327] width 772 height 210
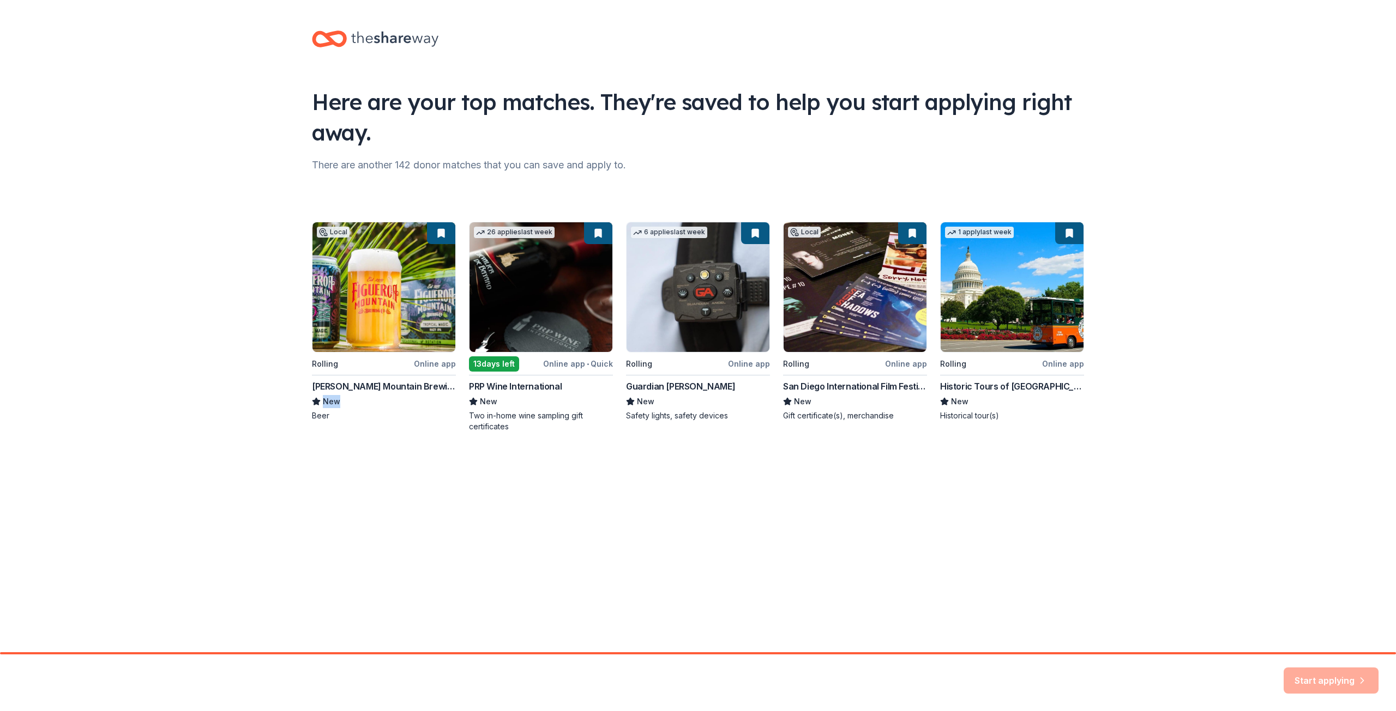
drag, startPoint x: 327, startPoint y: 396, endPoint x: 330, endPoint y: 378, distance: 18.8
click at [327, 394] on div "Local Rolling Online app [PERSON_NAME] Mountain Brewing Co. New Beer 26 applies…" at bounding box center [698, 327] width 772 height 210
drag, startPoint x: 330, startPoint y: 378, endPoint x: 329, endPoint y: 366, distance: 11.5
click at [330, 377] on div "Local Rolling Online app [PERSON_NAME] Mountain Brewing Co. New Beer 26 applies…" at bounding box center [698, 327] width 772 height 210
click at [329, 366] on div "Local Rolling Online app [PERSON_NAME] Mountain Brewing Co. New Beer 26 applies…" at bounding box center [698, 327] width 772 height 210
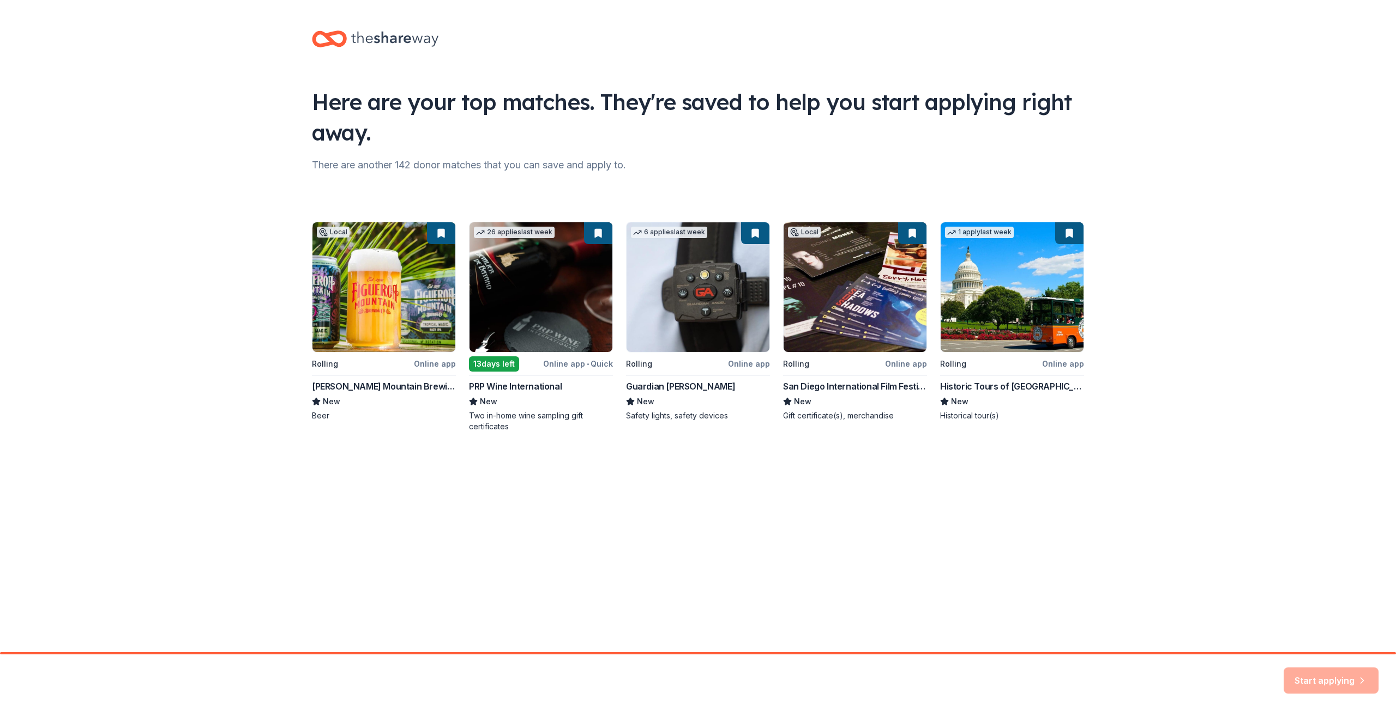
click at [358, 363] on div "Local Rolling Online app [PERSON_NAME] Mountain Brewing Co. New Beer 26 applies…" at bounding box center [698, 327] width 772 height 210
click at [402, 369] on div "Local Rolling Online app [PERSON_NAME] Mountain Brewing Co. New Beer 26 applies…" at bounding box center [698, 327] width 772 height 210
click at [430, 369] on div "Local Rolling Online app [PERSON_NAME] Mountain Brewing Co. New Beer 26 applies…" at bounding box center [698, 327] width 772 height 210
drag, startPoint x: 430, startPoint y: 369, endPoint x: 436, endPoint y: 363, distance: 8.1
click at [432, 367] on div "Local Rolling Online app [PERSON_NAME] Mountain Brewing Co. New Beer 26 applies…" at bounding box center [698, 327] width 772 height 210
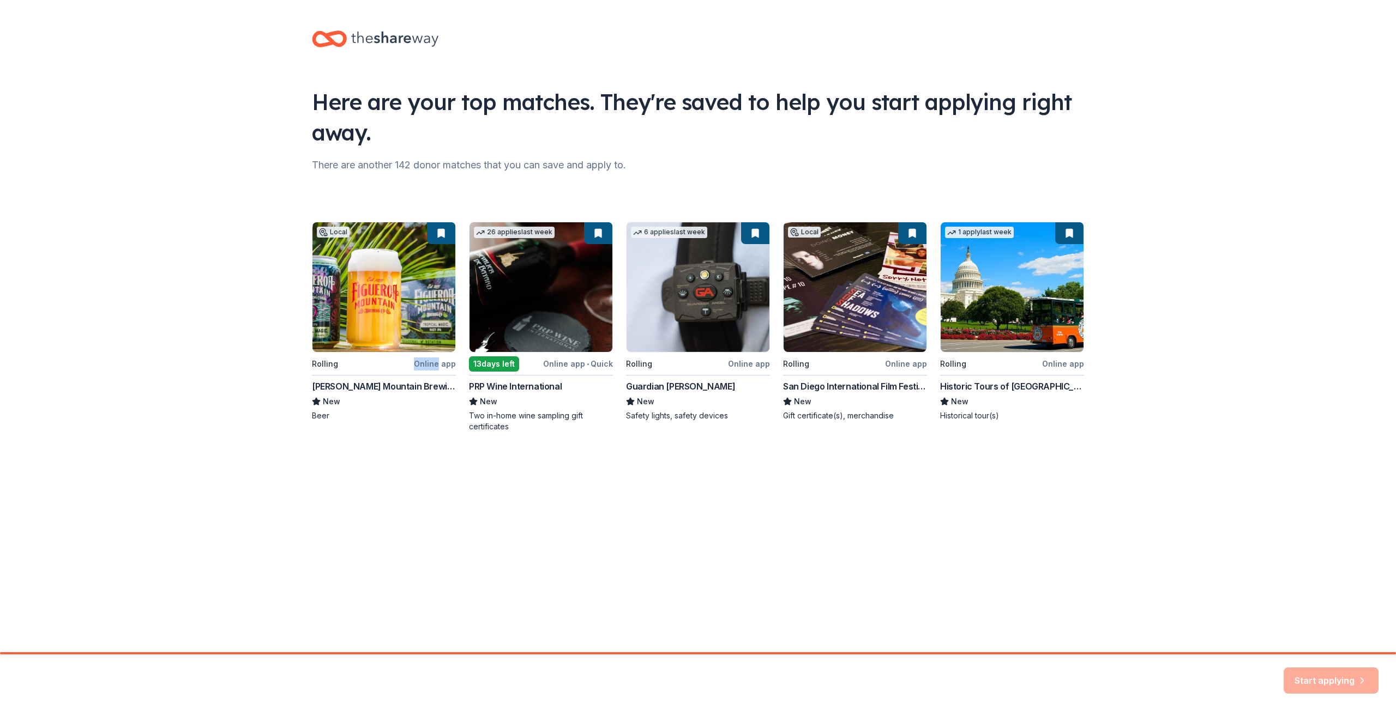
click at [436, 363] on div "Local Rolling Online app [PERSON_NAME] Mountain Brewing Co. New Beer 26 applies…" at bounding box center [698, 327] width 772 height 210
click at [450, 75] on div "Here are your top matches. They're saved to help you start applying right away.…" at bounding box center [697, 242] width 807 height 485
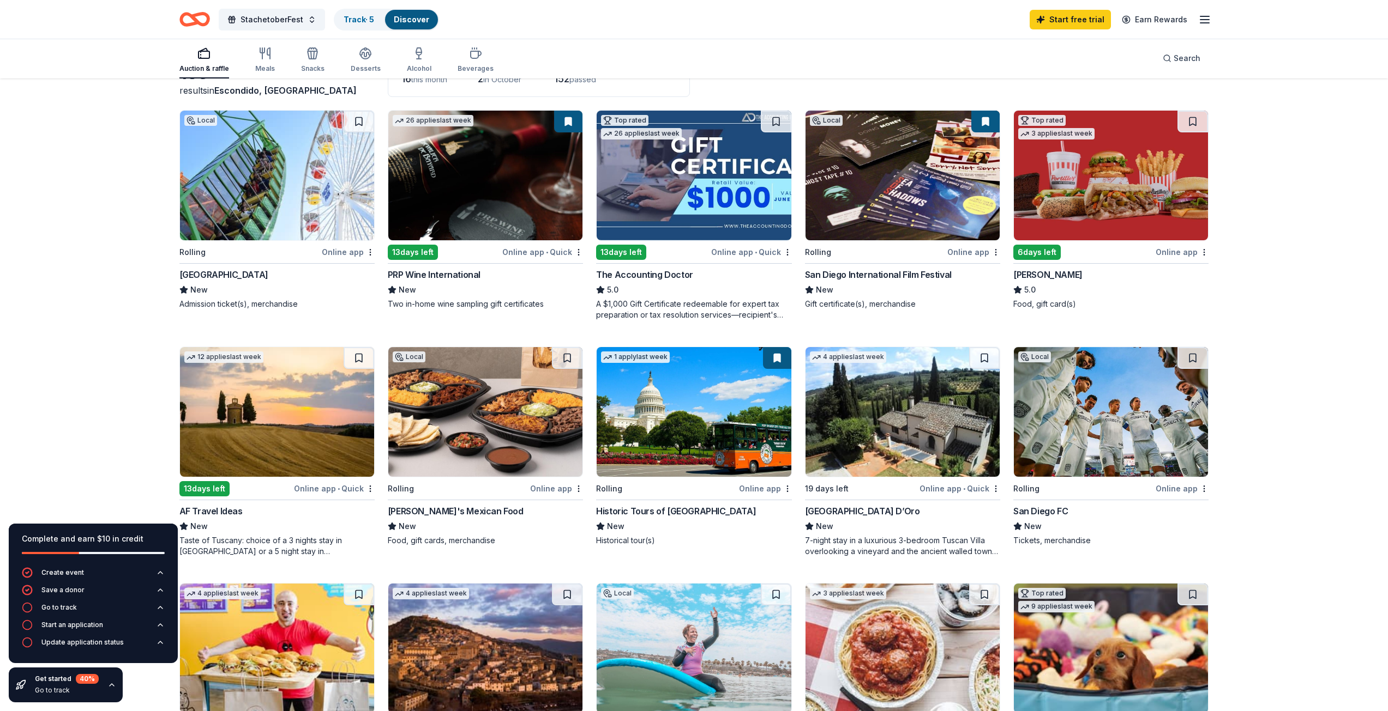
scroll to position [109, 0]
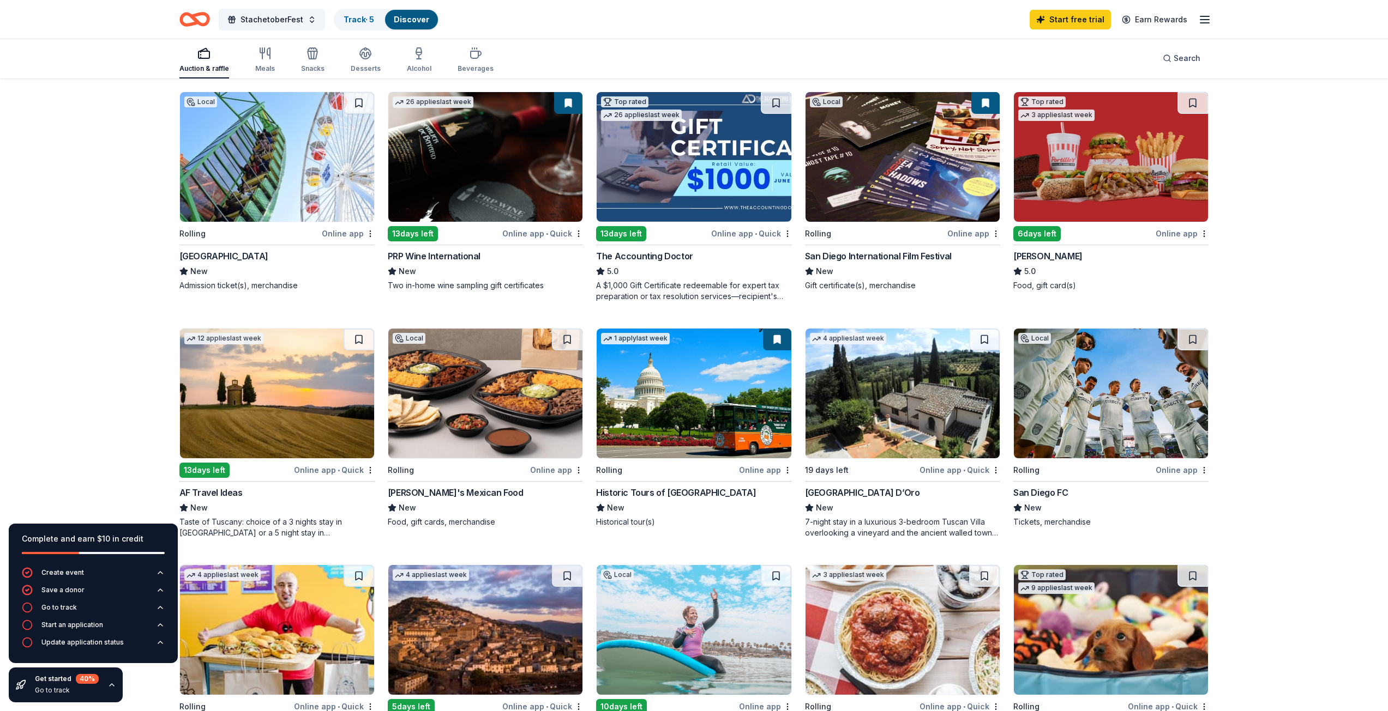
click at [627, 238] on div "13 days left" at bounding box center [621, 233] width 50 height 15
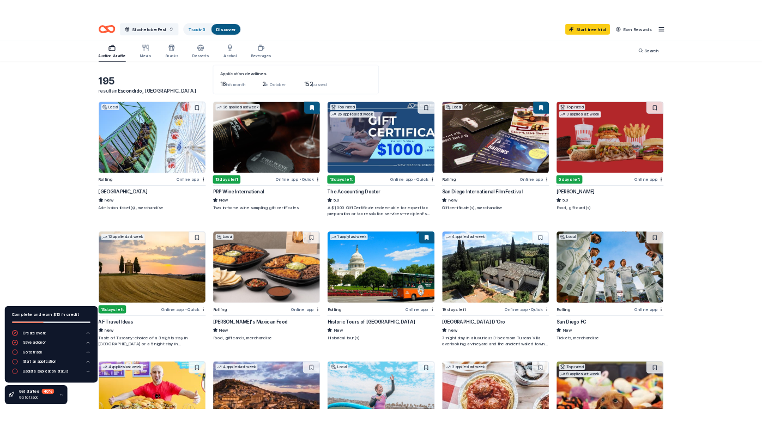
scroll to position [0, 0]
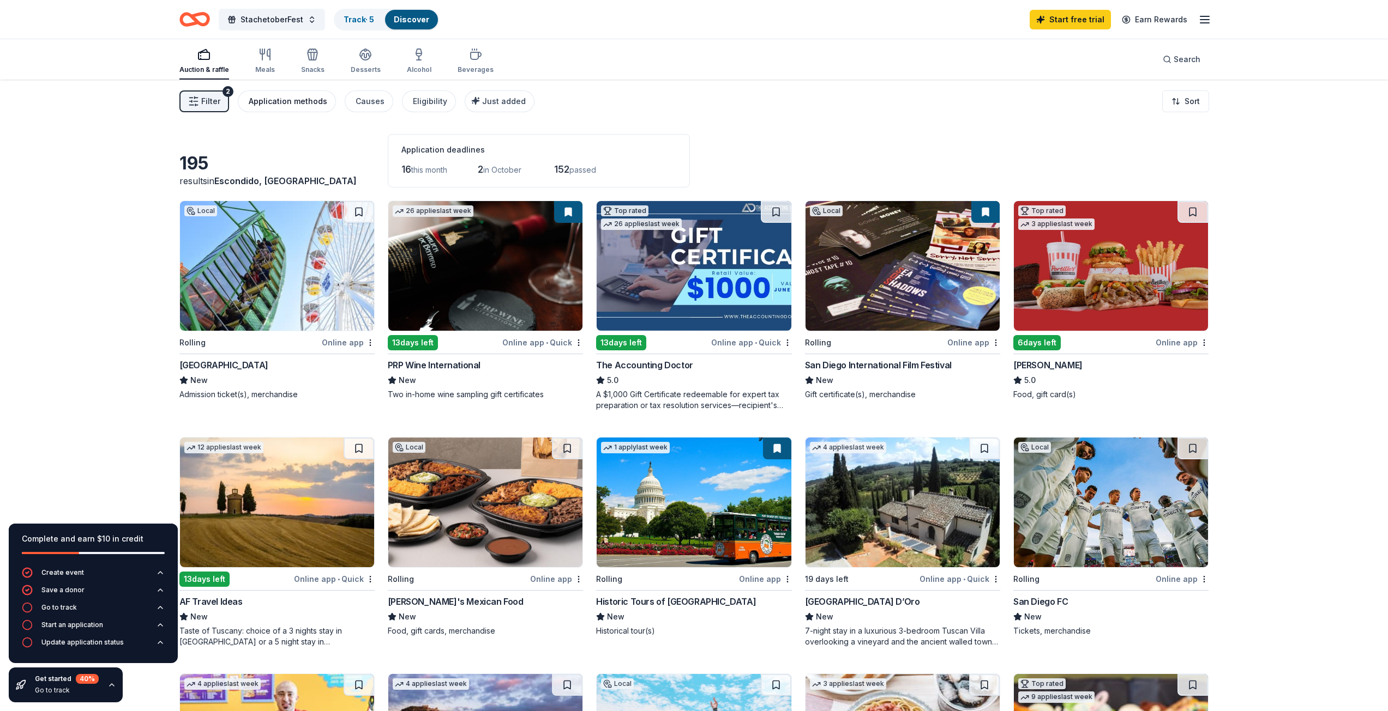
click at [263, 102] on div "Application methods" at bounding box center [288, 101] width 79 height 13
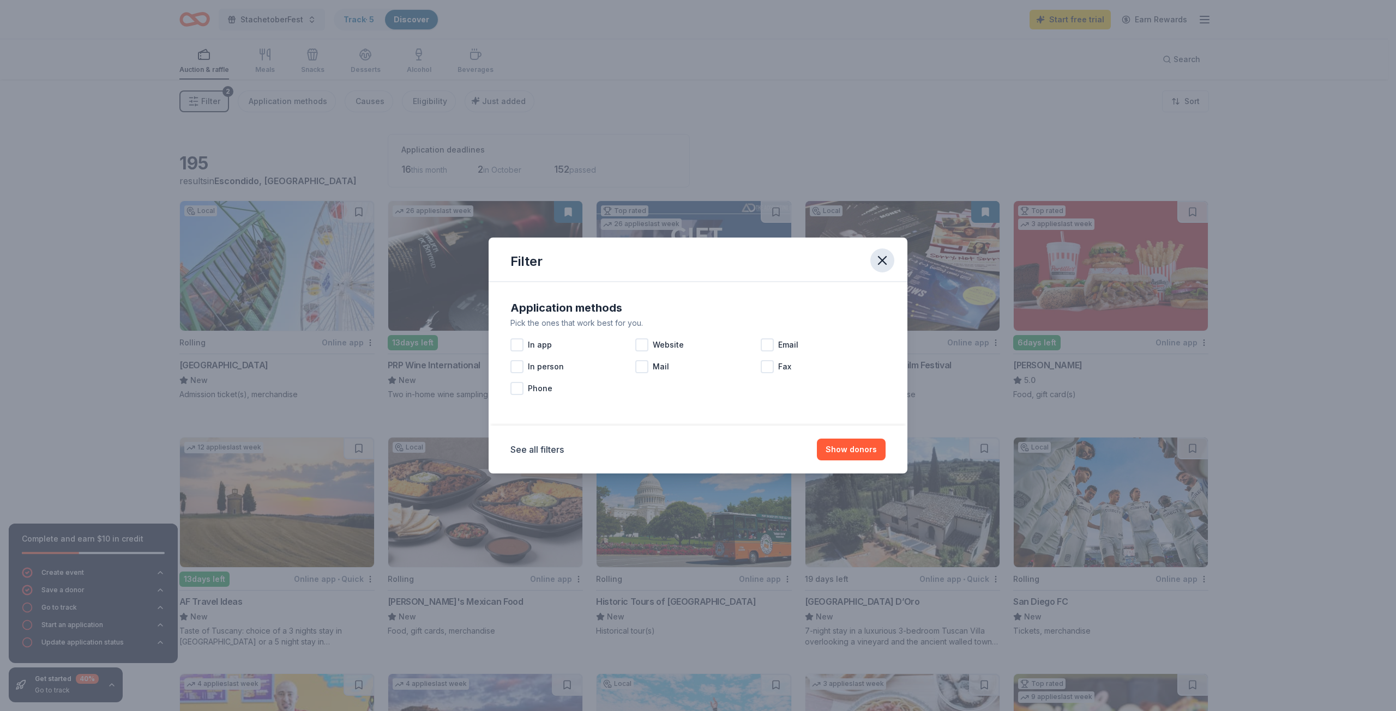
click at [696, 261] on icon "button" at bounding box center [881, 260] width 15 height 15
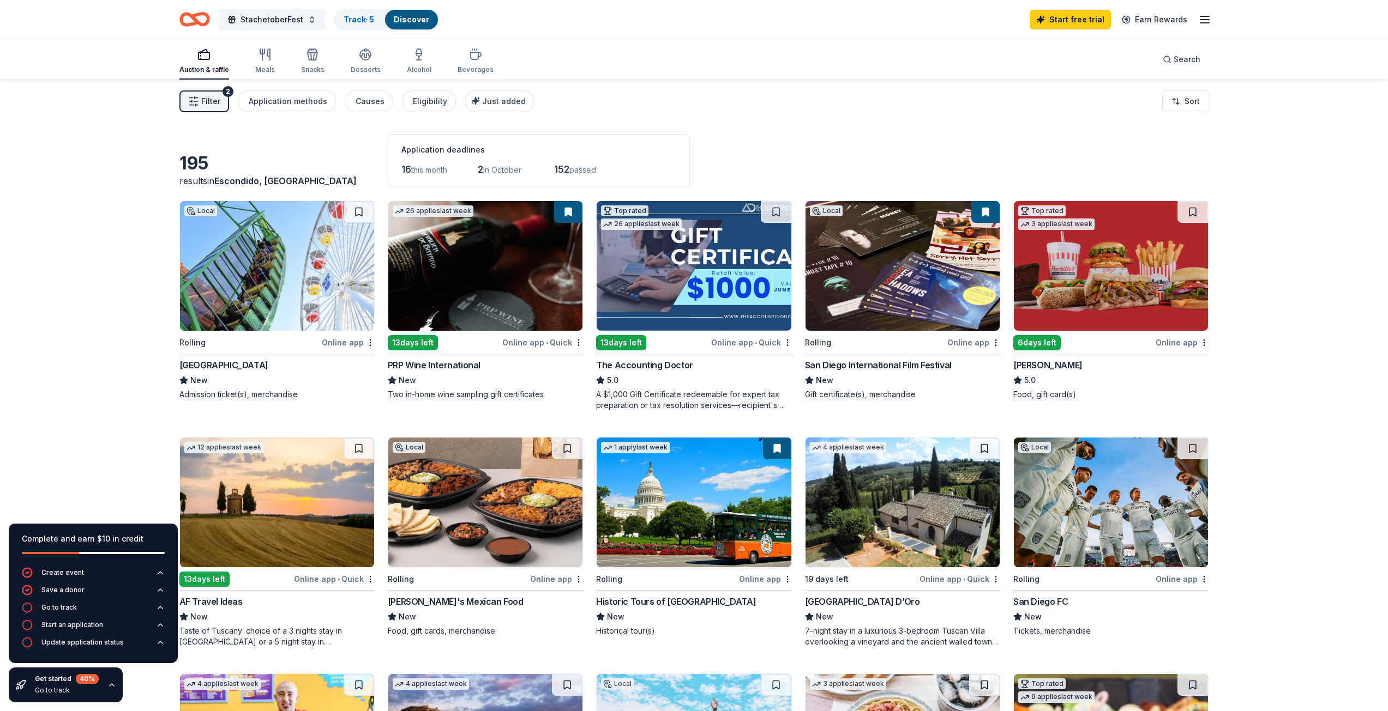
click at [485, 307] on img at bounding box center [485, 266] width 194 height 130
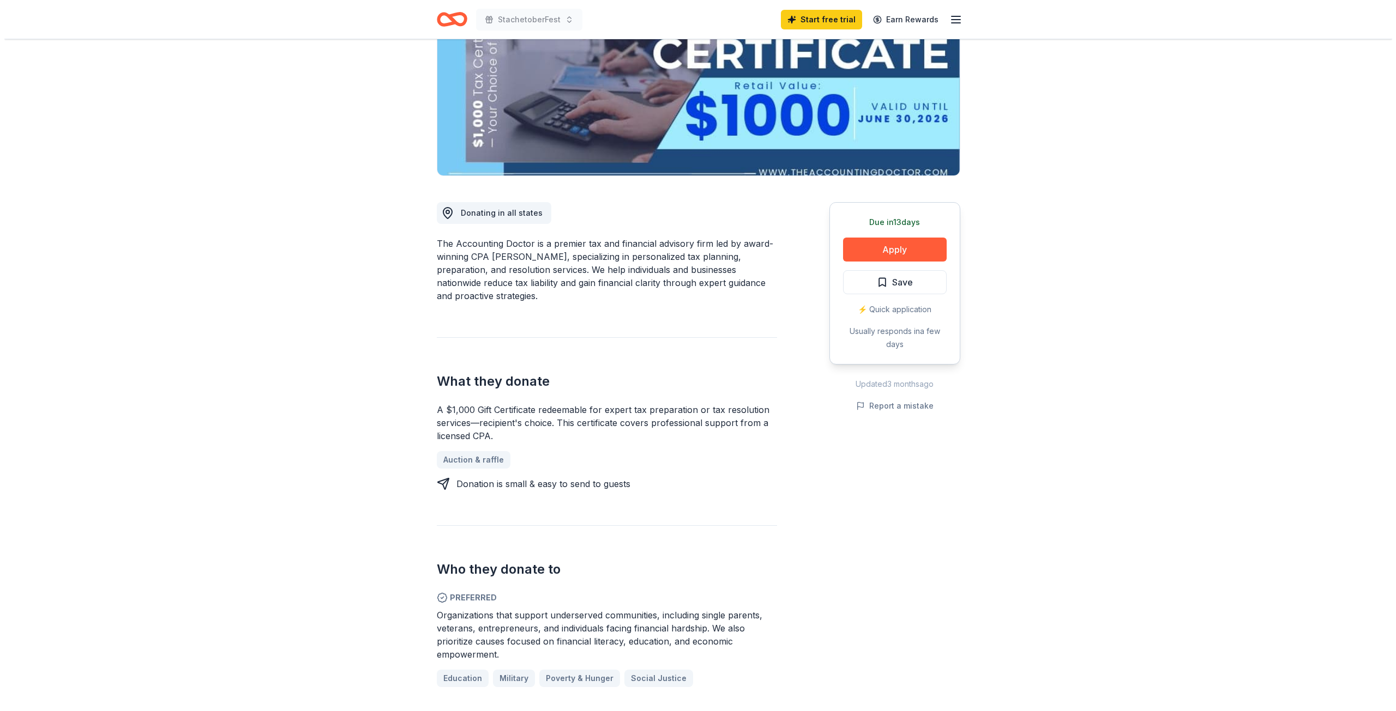
scroll to position [218, 0]
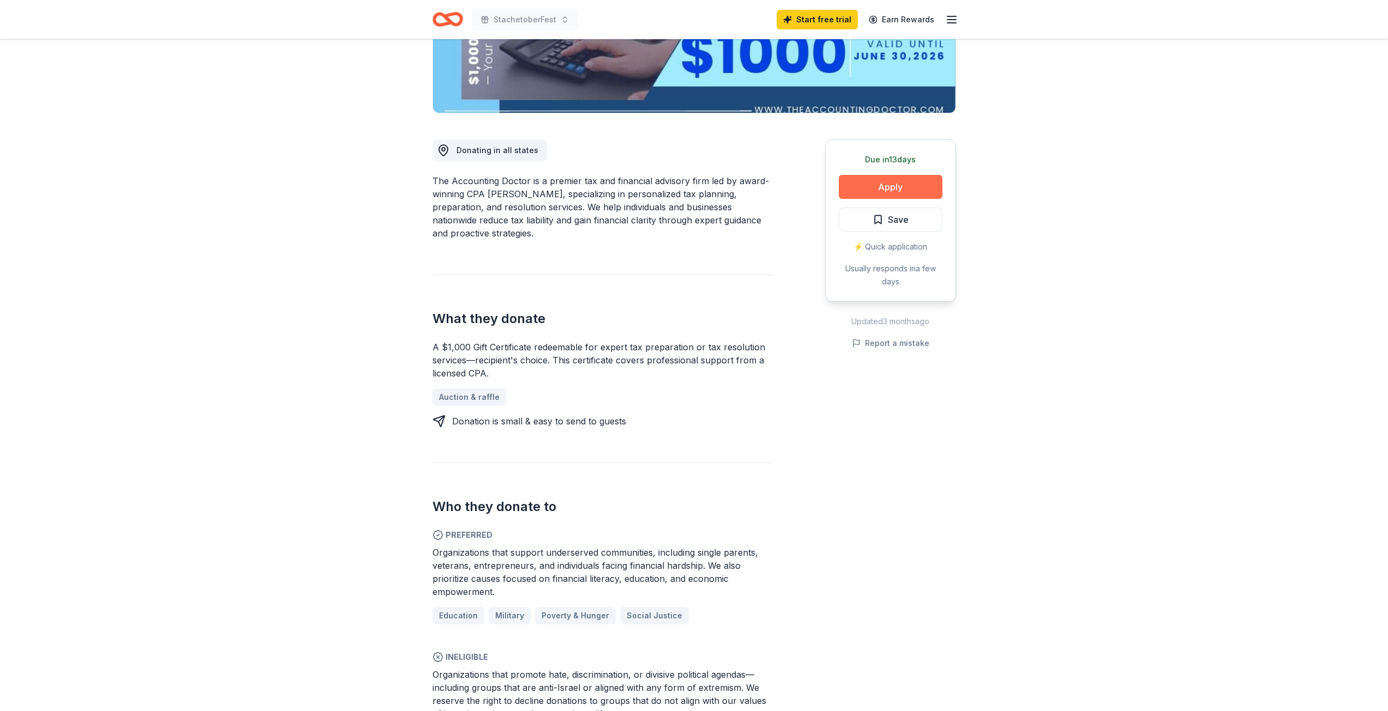
click at [871, 191] on button "Apply" at bounding box center [891, 187] width 104 height 24
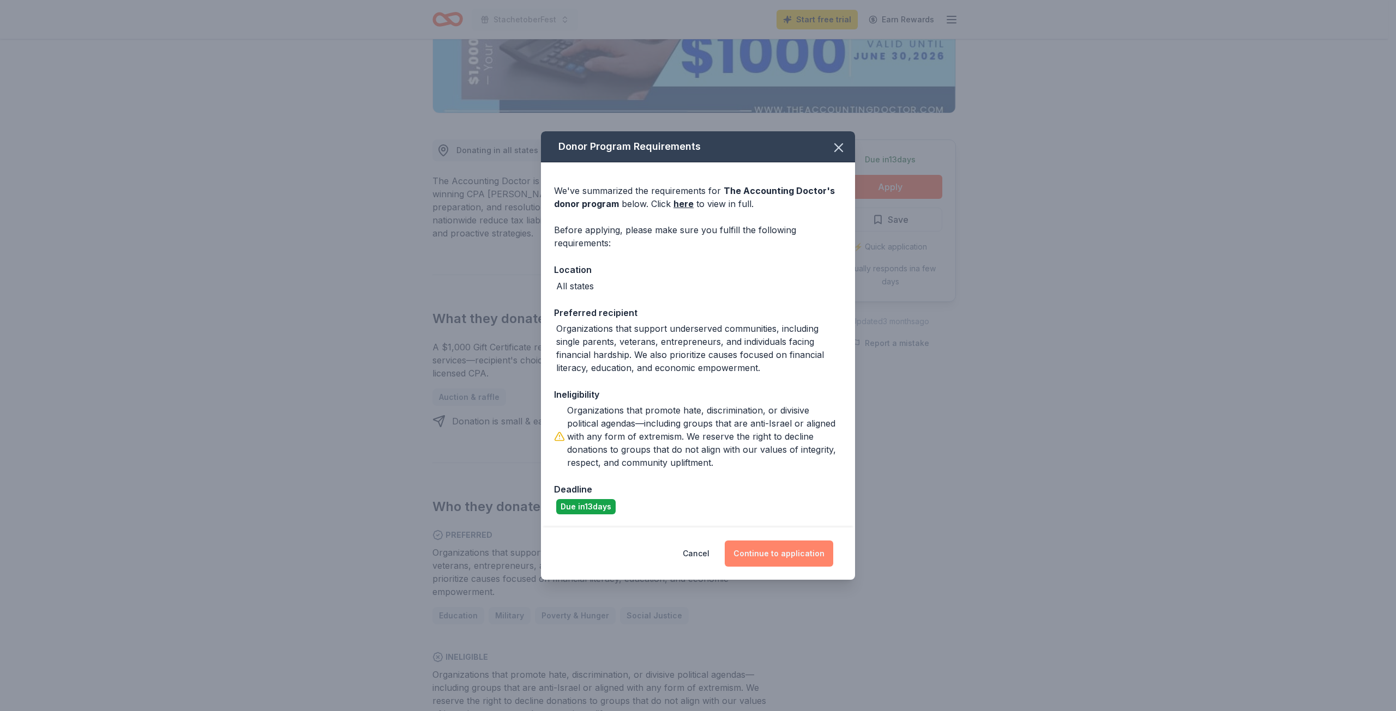
click at [812, 557] on button "Continue to application" at bounding box center [779, 554] width 108 height 26
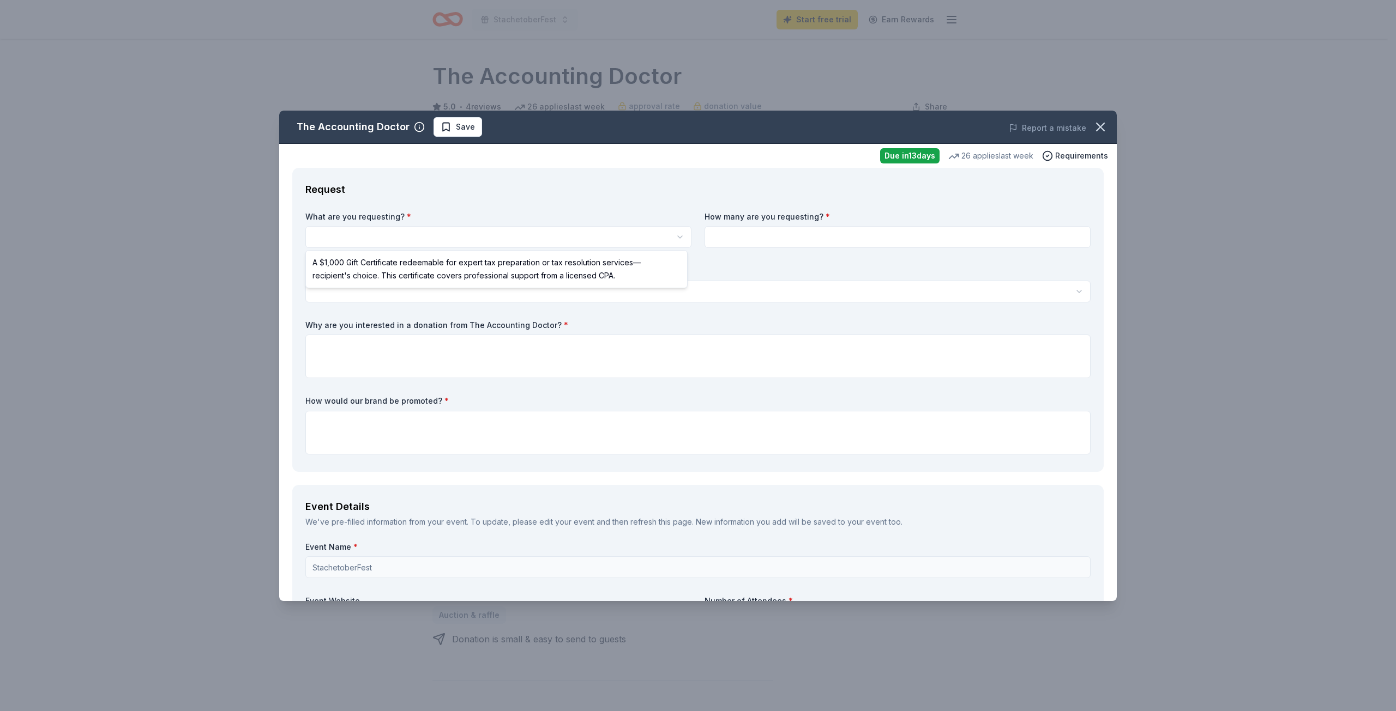
click at [452, 240] on html "StachetoberFest Start free trial Earn Rewards Due in 13 days Share The Accounti…" at bounding box center [698, 355] width 1396 height 711
select select "A $1,000 Gift Certificate redeemable for expert tax preparation or tax resoluti…"
click at [735, 242] on input at bounding box center [897, 237] width 386 height 22
click at [391, 293] on html "StachetoberFest Start free trial Earn Rewards Due in 13 days Share The Accounti…" at bounding box center [698, 355] width 1396 height 711
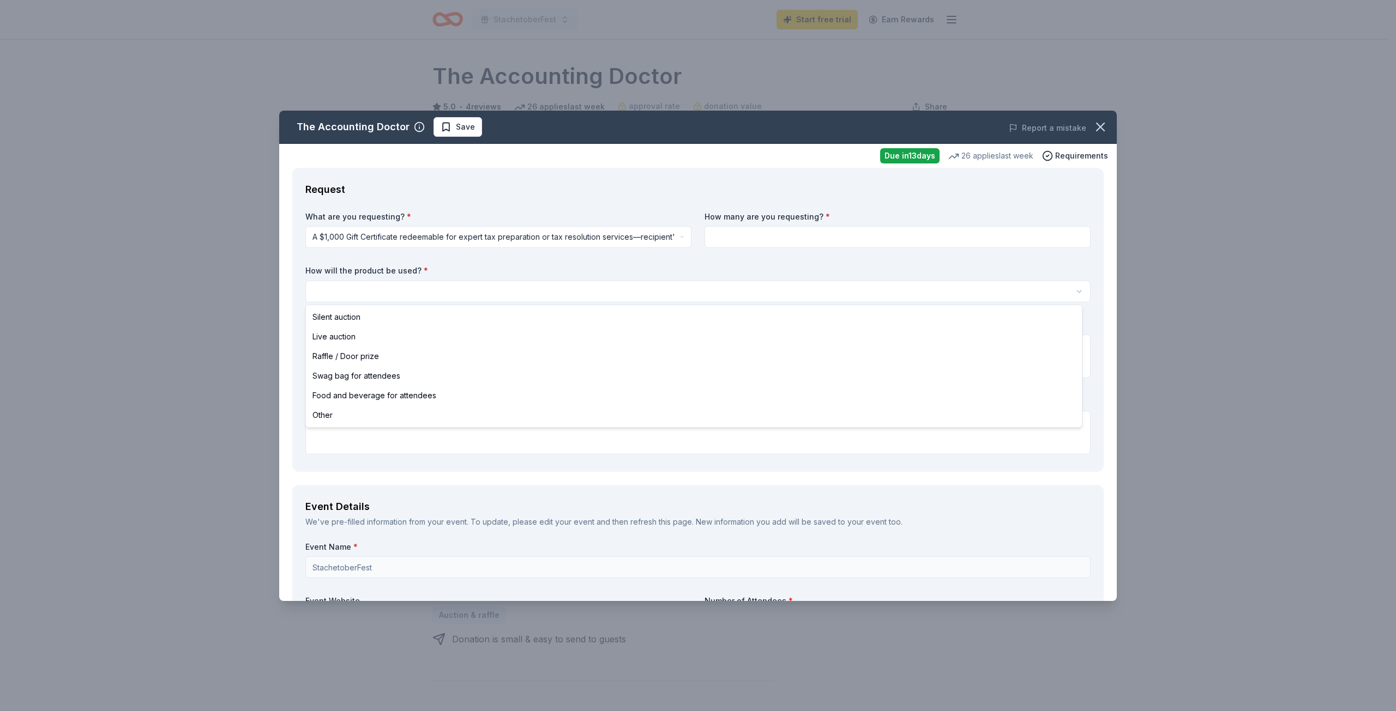
select select "silentAuction"
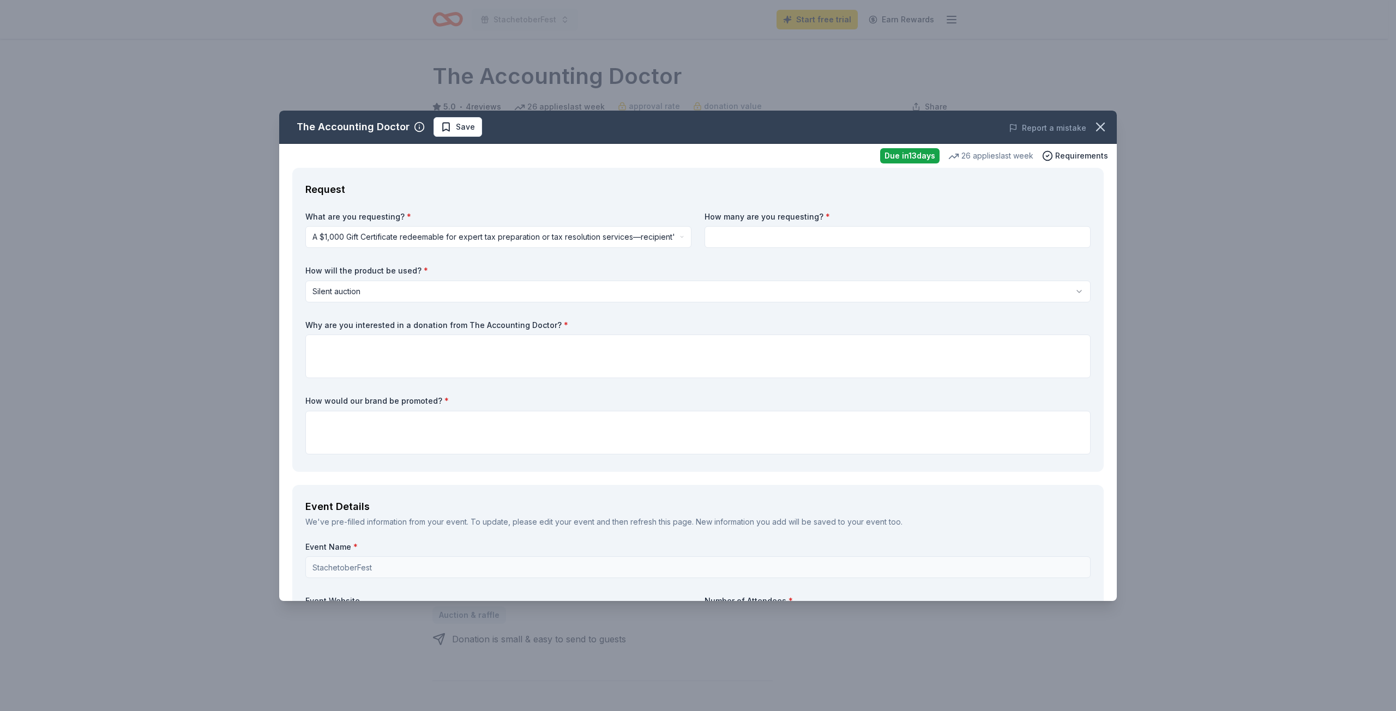
click at [762, 236] on input at bounding box center [897, 237] width 386 height 22
type input "1"
click at [435, 353] on textarea at bounding box center [697, 357] width 785 height 44
drag, startPoint x: 441, startPoint y: 352, endPoint x: 365, endPoint y: 352, distance: 76.3
click at [365, 352] on textarea at bounding box center [697, 357] width 785 height 44
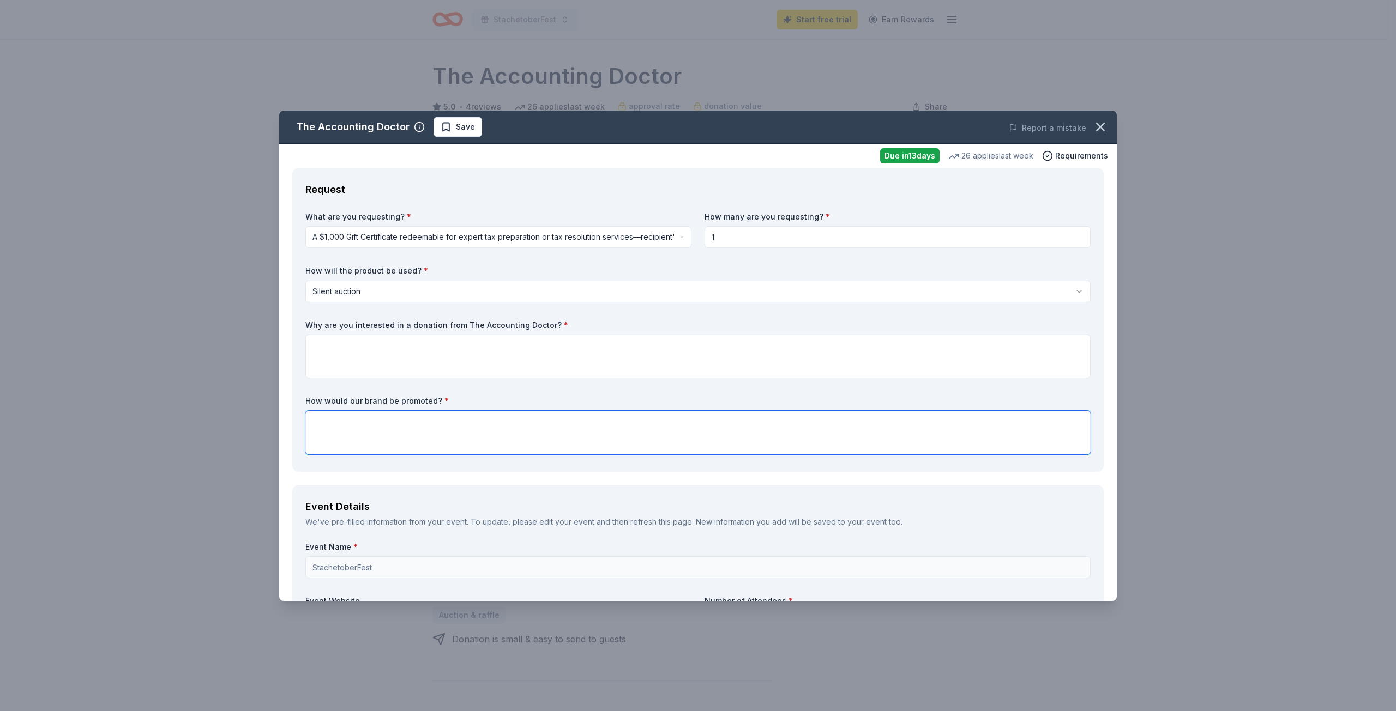
click at [402, 418] on textarea at bounding box center [697, 433] width 785 height 44
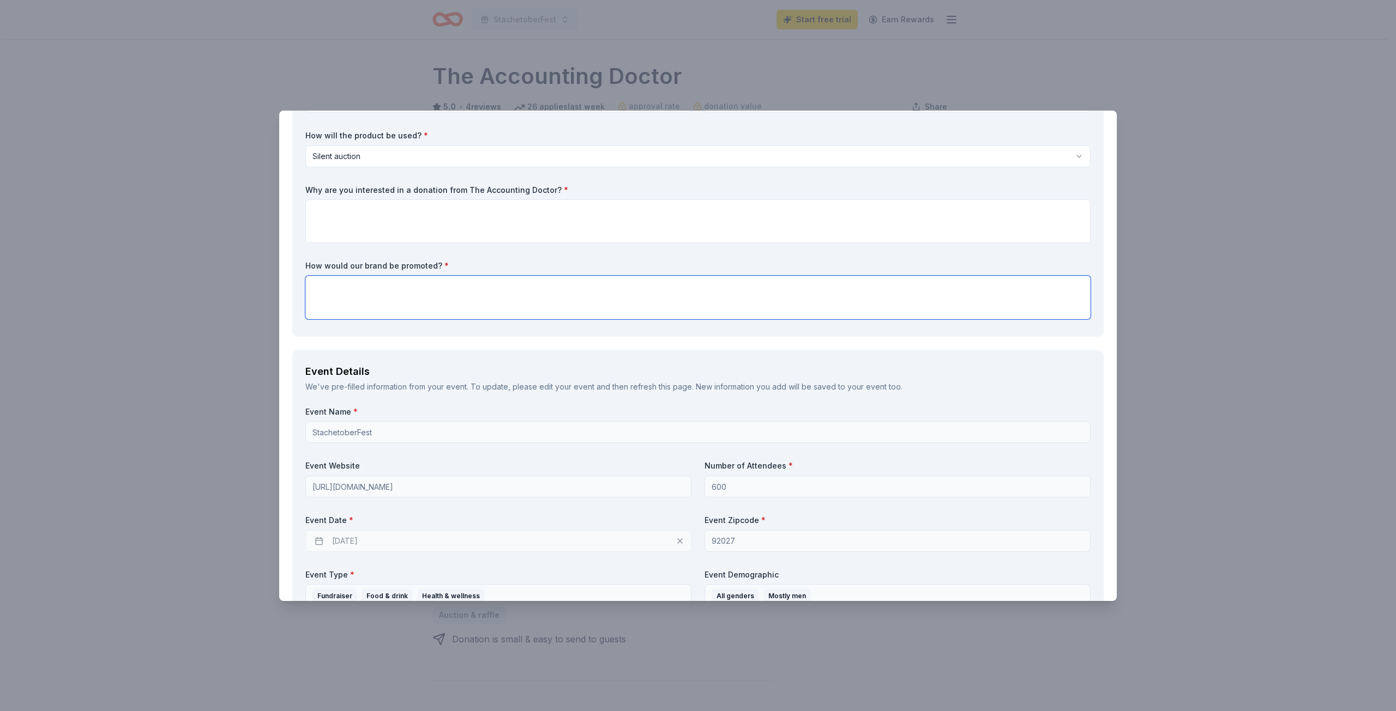
scroll to position [218, 0]
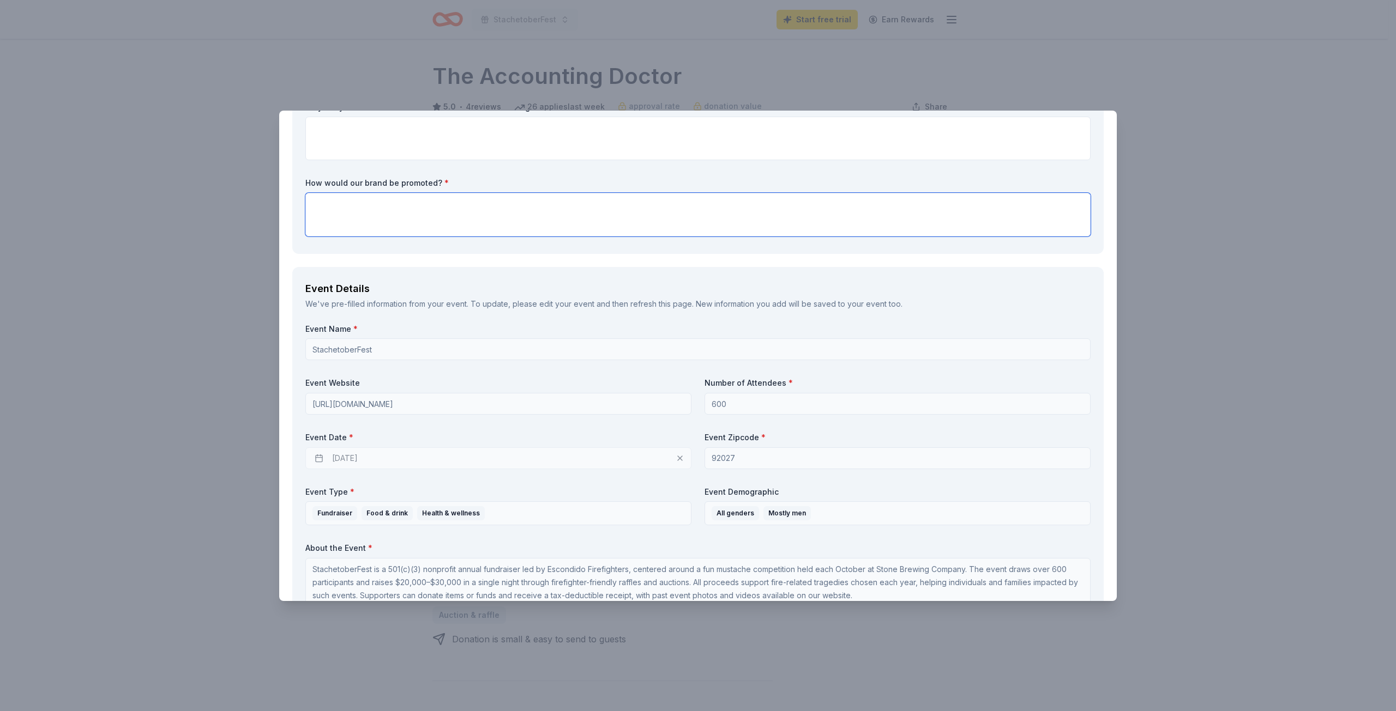
click at [368, 200] on textarea at bounding box center [697, 215] width 785 height 44
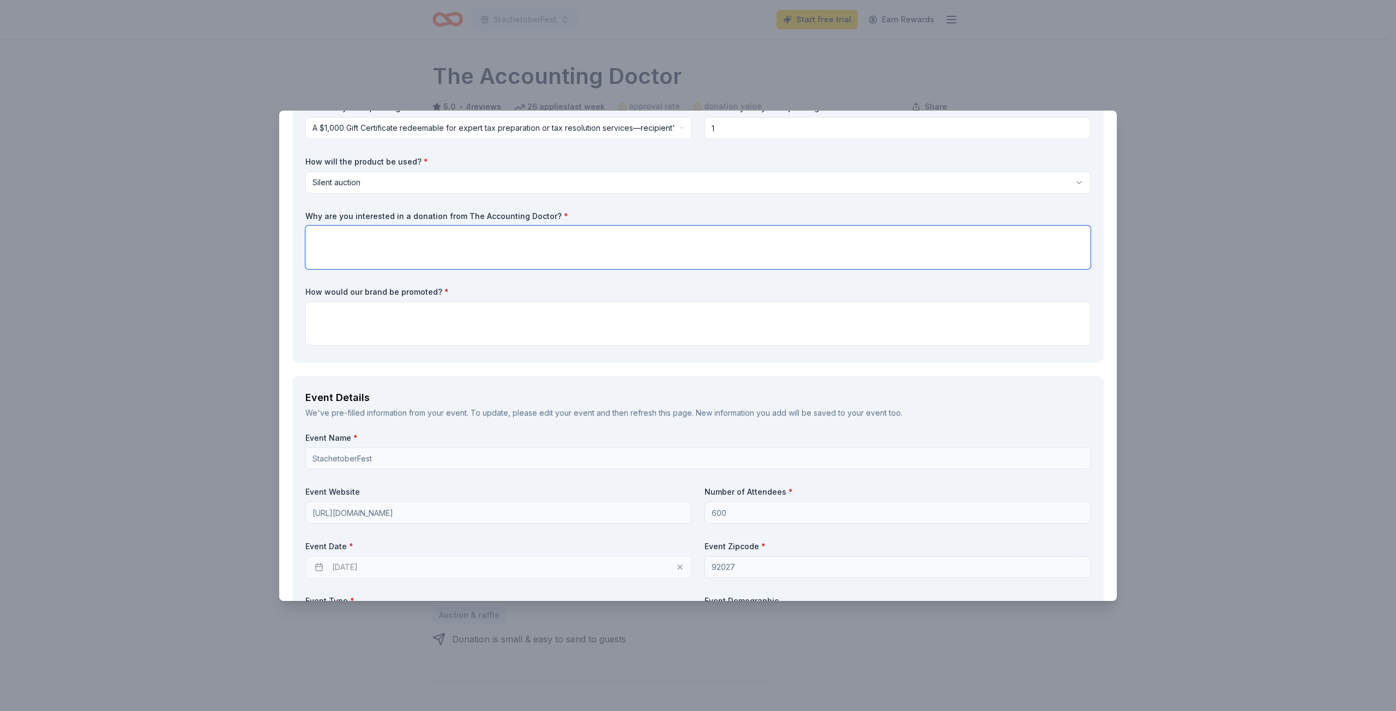
click at [361, 251] on textarea at bounding box center [697, 248] width 785 height 44
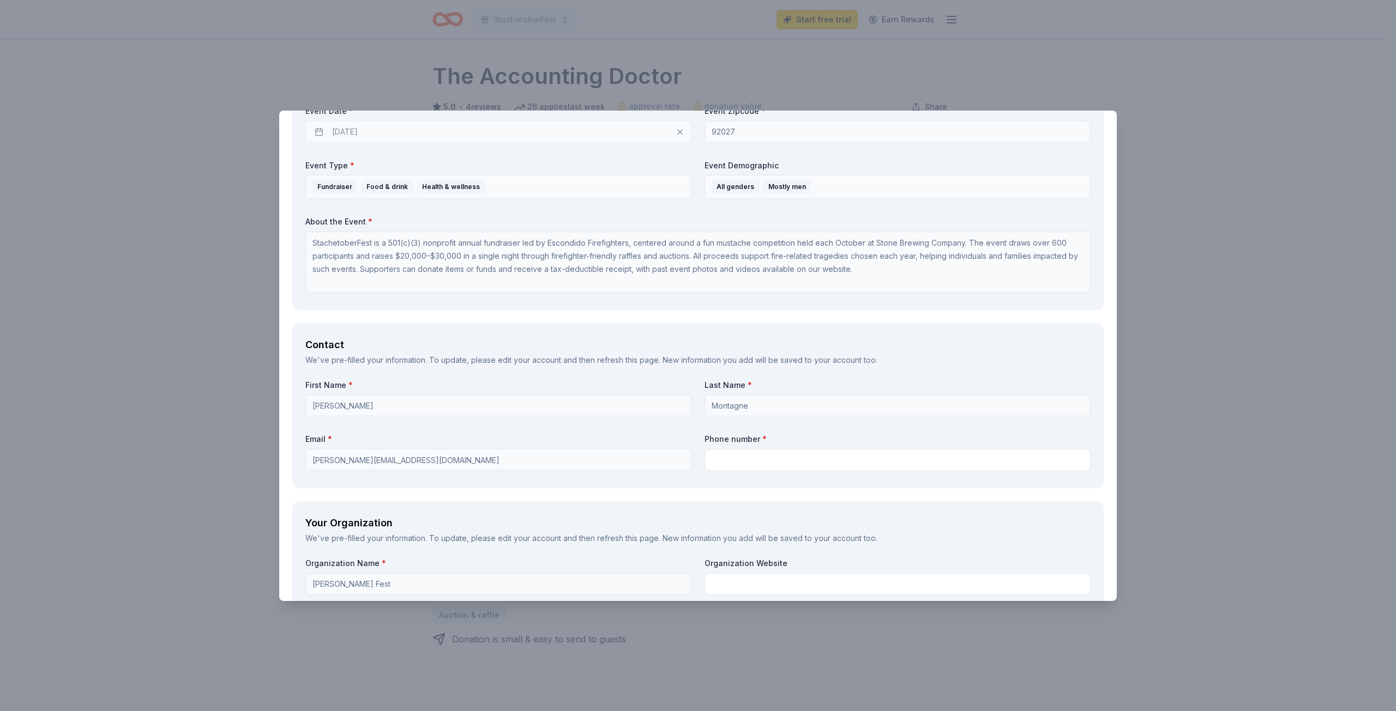
scroll to position [545, 0]
click at [751, 463] on input "text" at bounding box center [897, 460] width 386 height 22
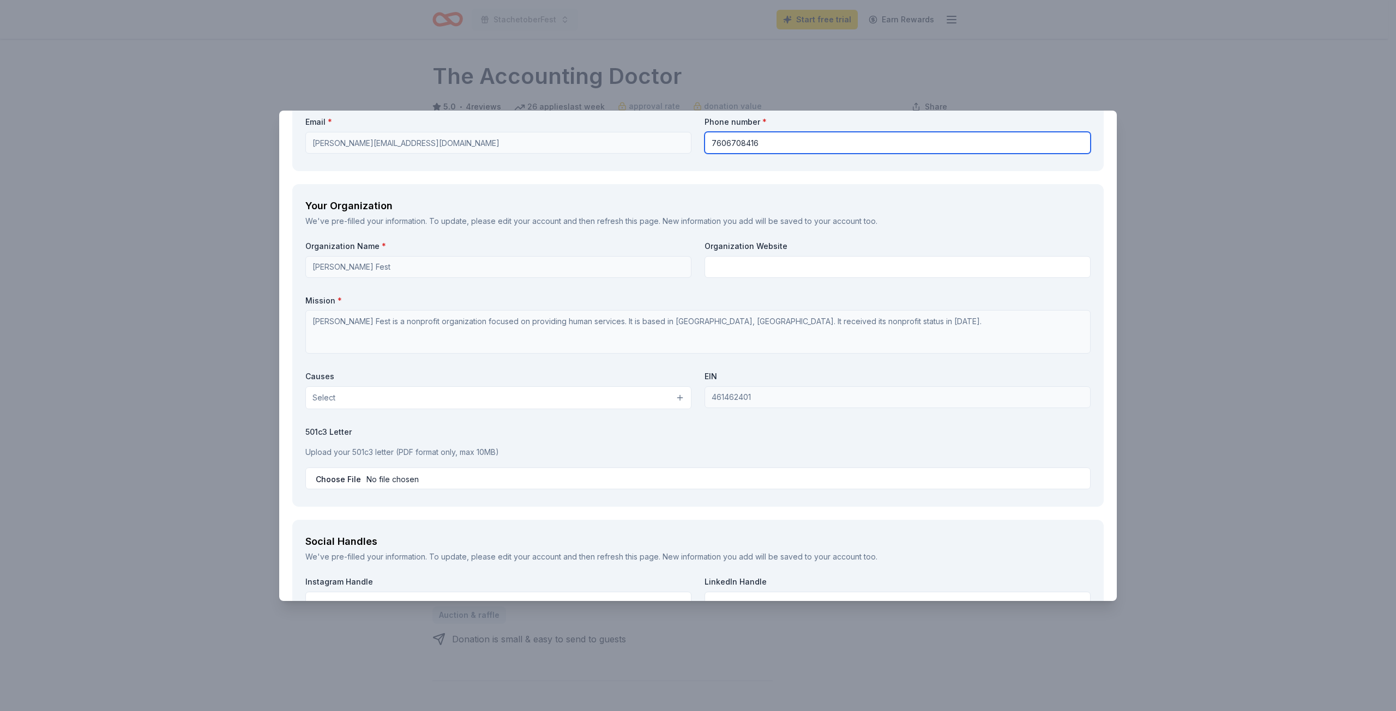
scroll to position [872, 0]
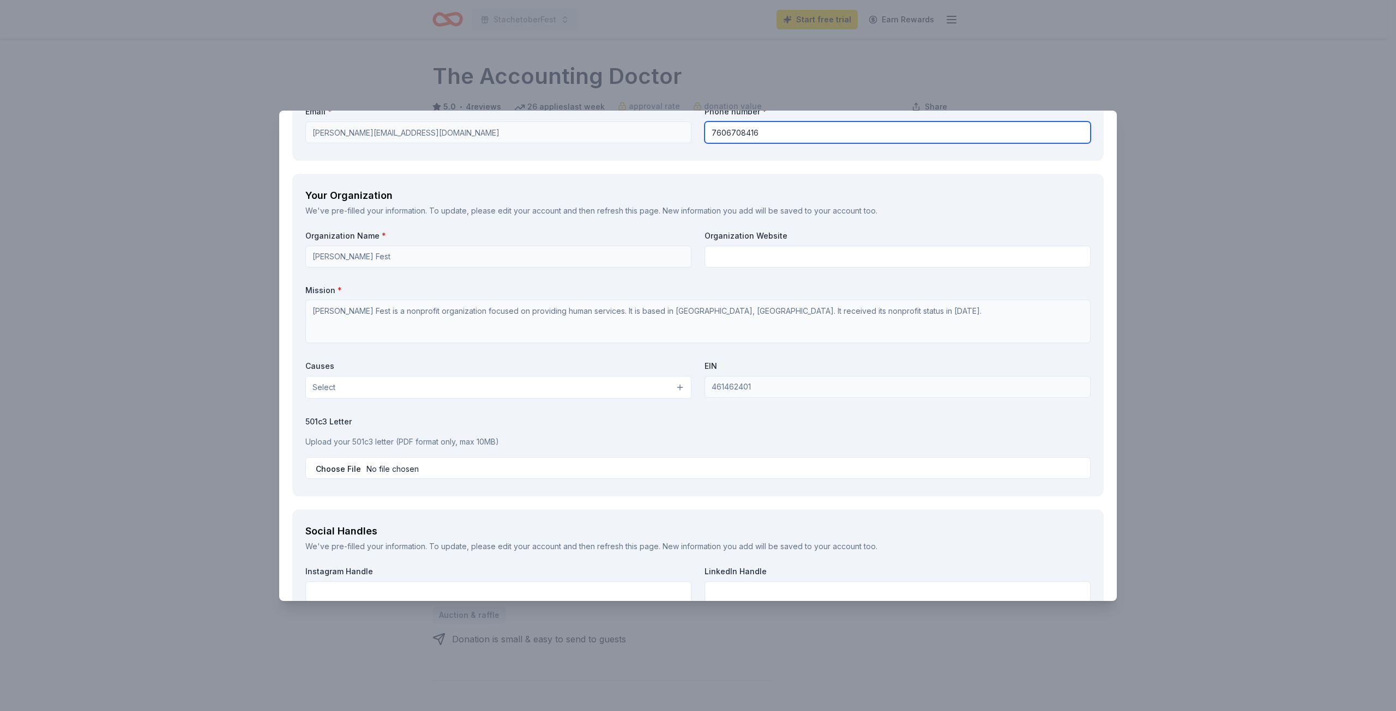
type input "7606708416"
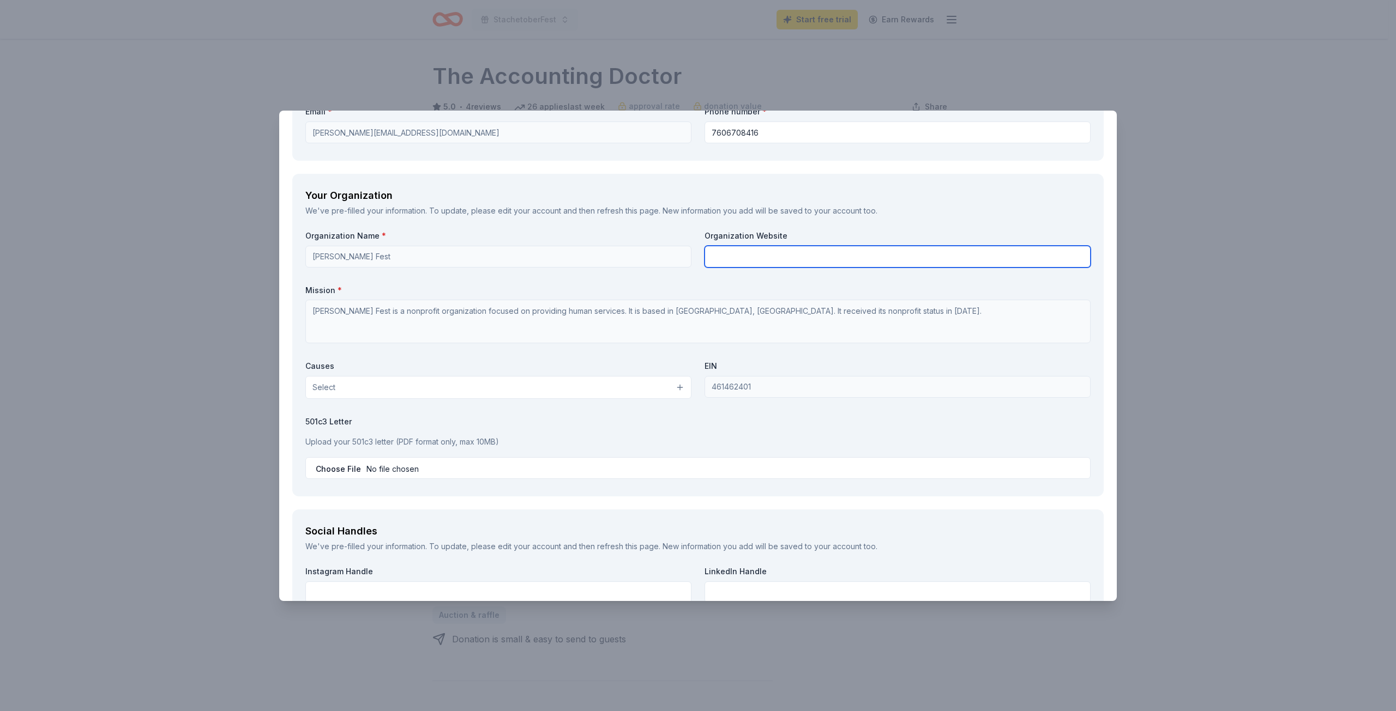
click at [736, 257] on input "text" at bounding box center [897, 257] width 386 height 22
type input "q"
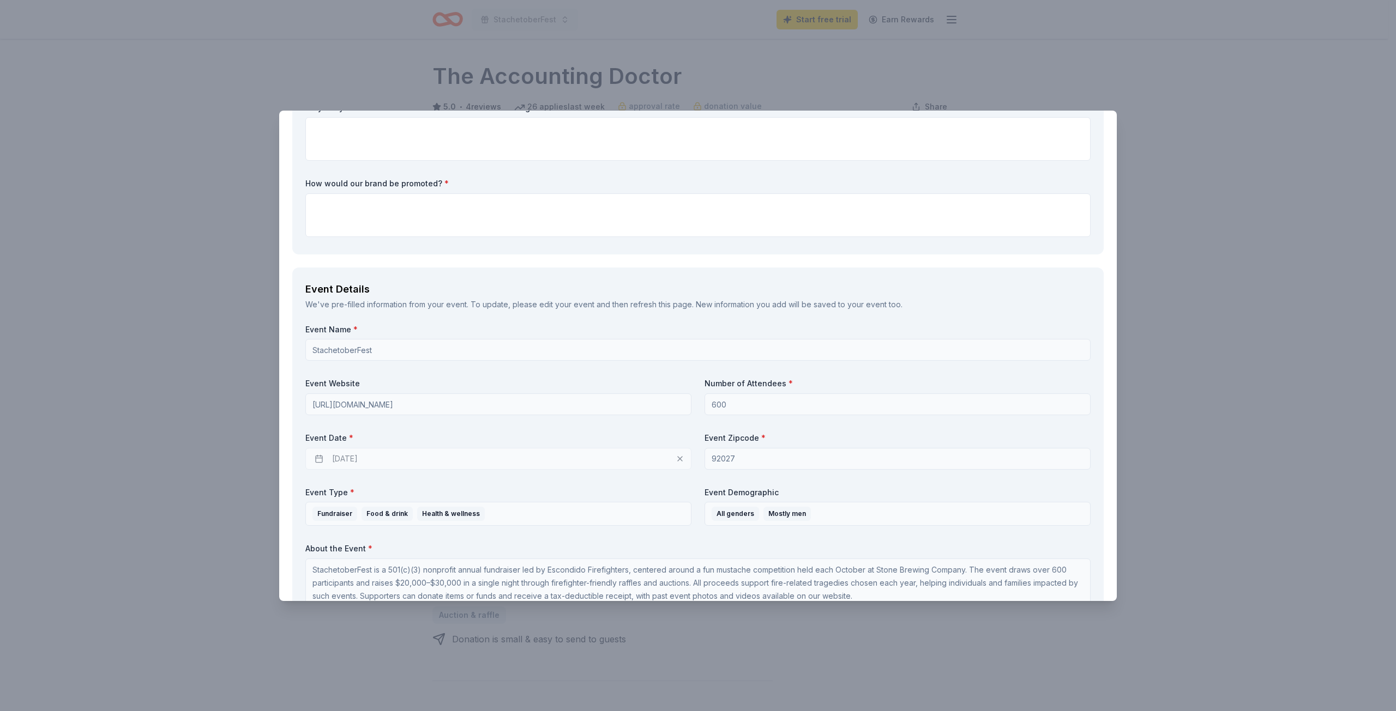
scroll to position [45, 0]
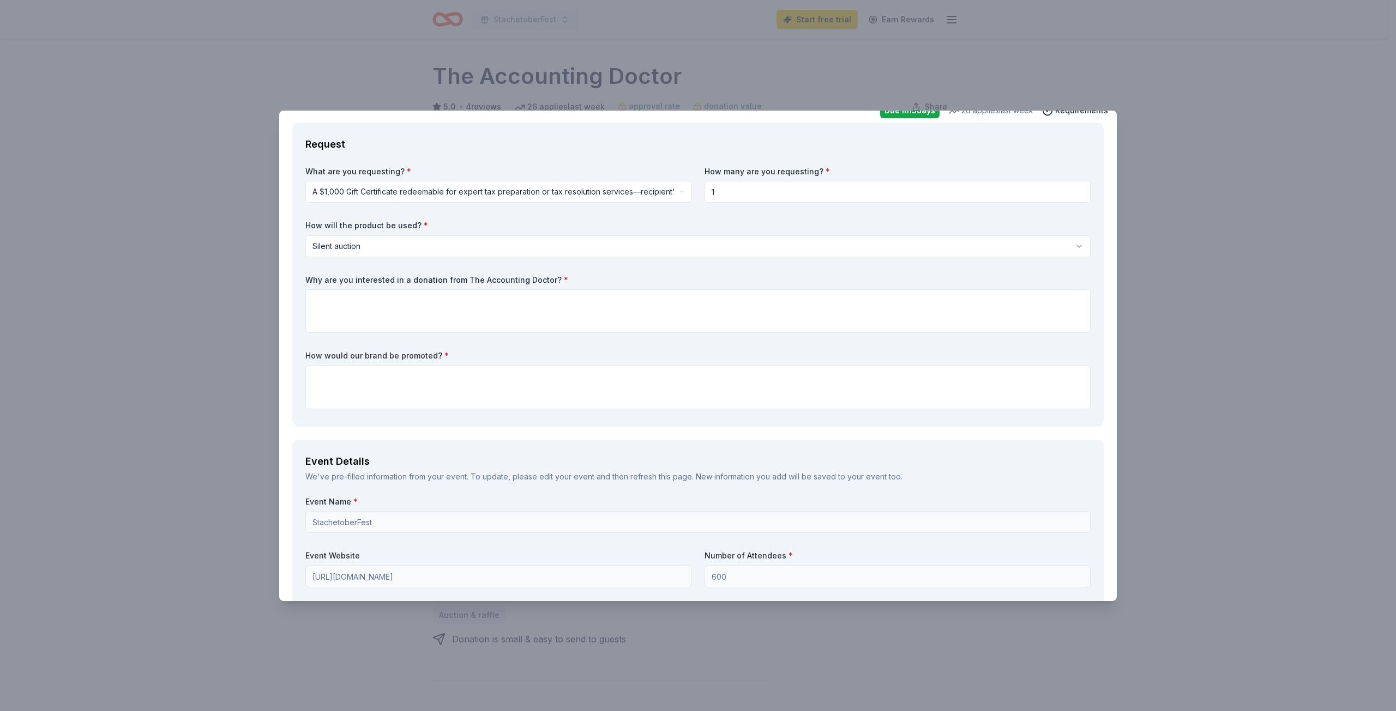
type input "www.stachetoberfest.org"
click at [402, 310] on textarea at bounding box center [697, 311] width 785 height 44
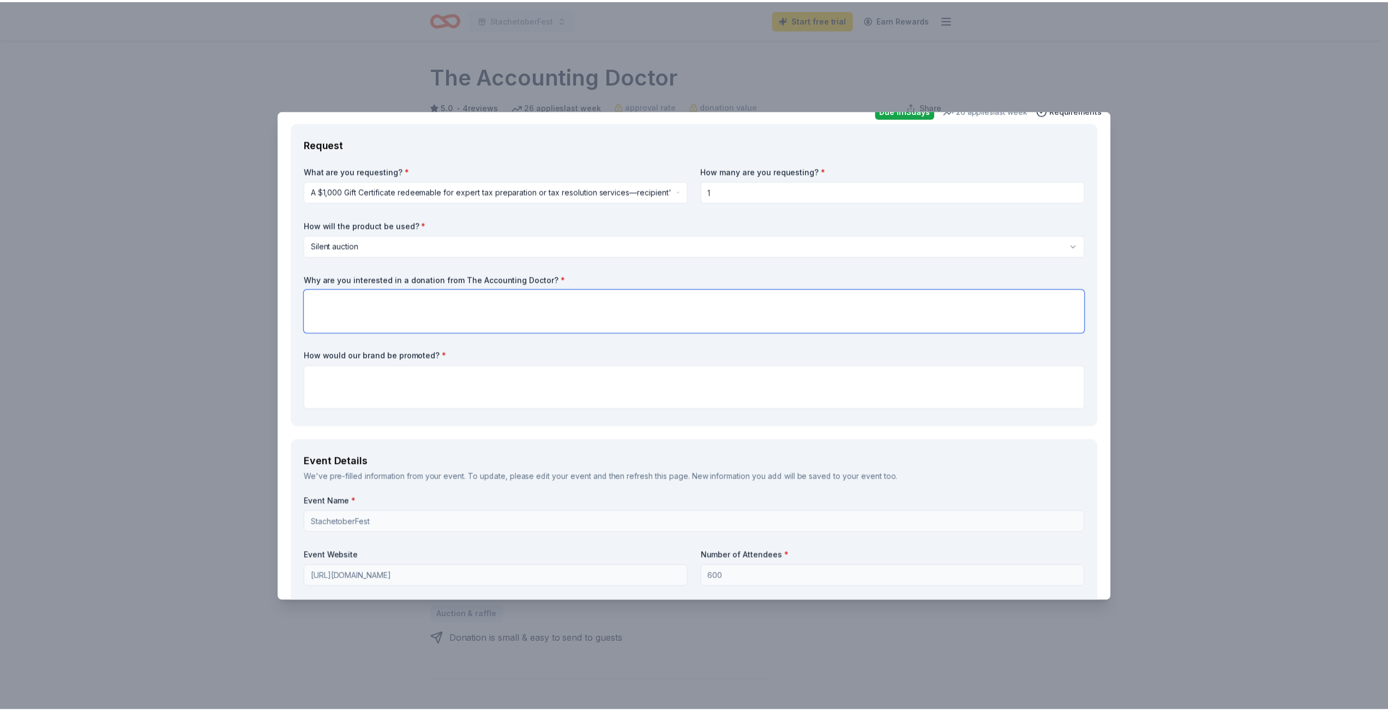
scroll to position [0, 0]
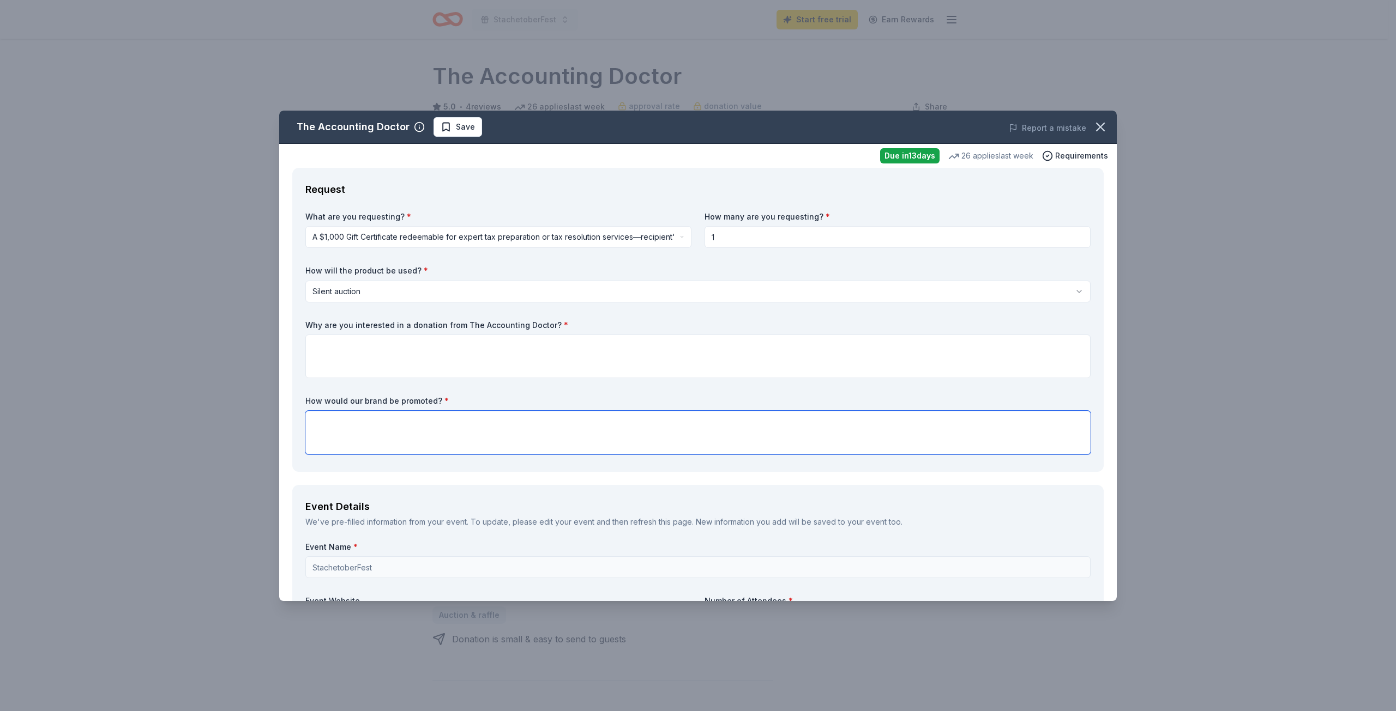
click at [426, 430] on textarea at bounding box center [697, 433] width 785 height 44
click at [1101, 126] on button "button" at bounding box center [1100, 127] width 24 height 24
